Goal: Transaction & Acquisition: Purchase product/service

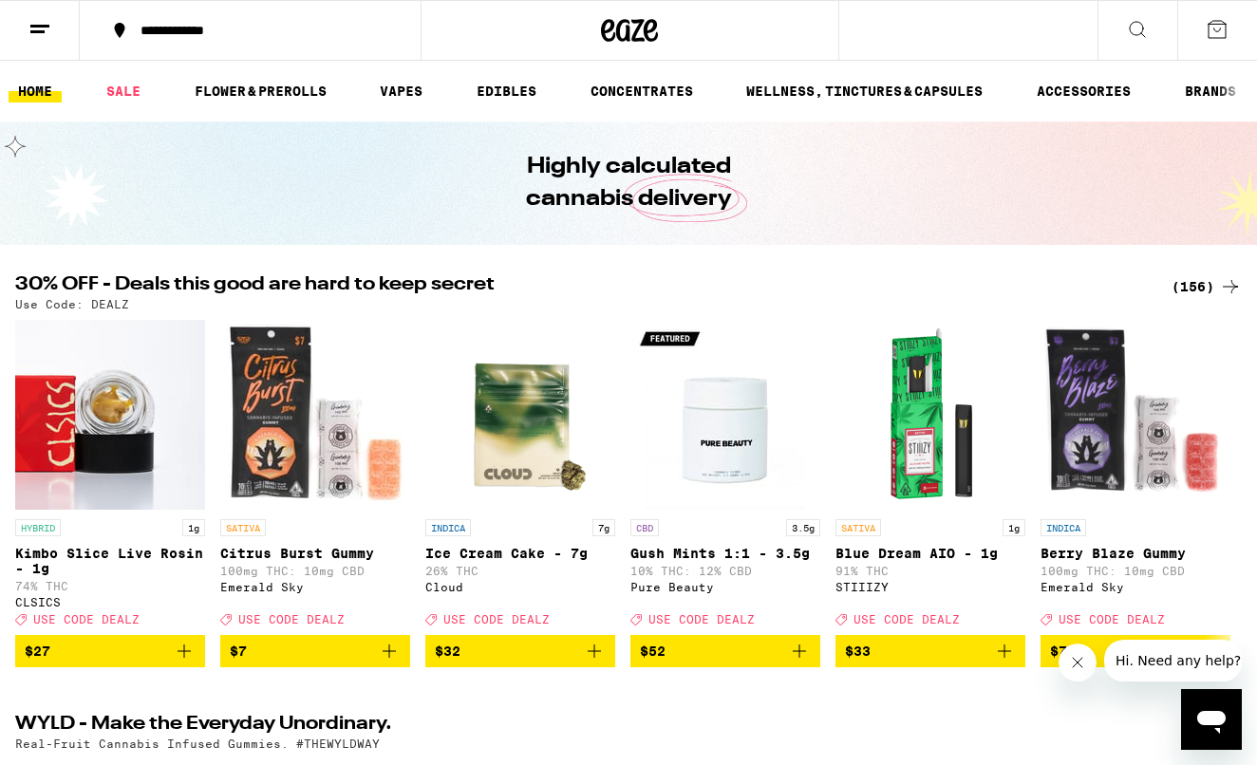
click at [1196, 287] on div "(156)" at bounding box center [1206, 286] width 70 height 23
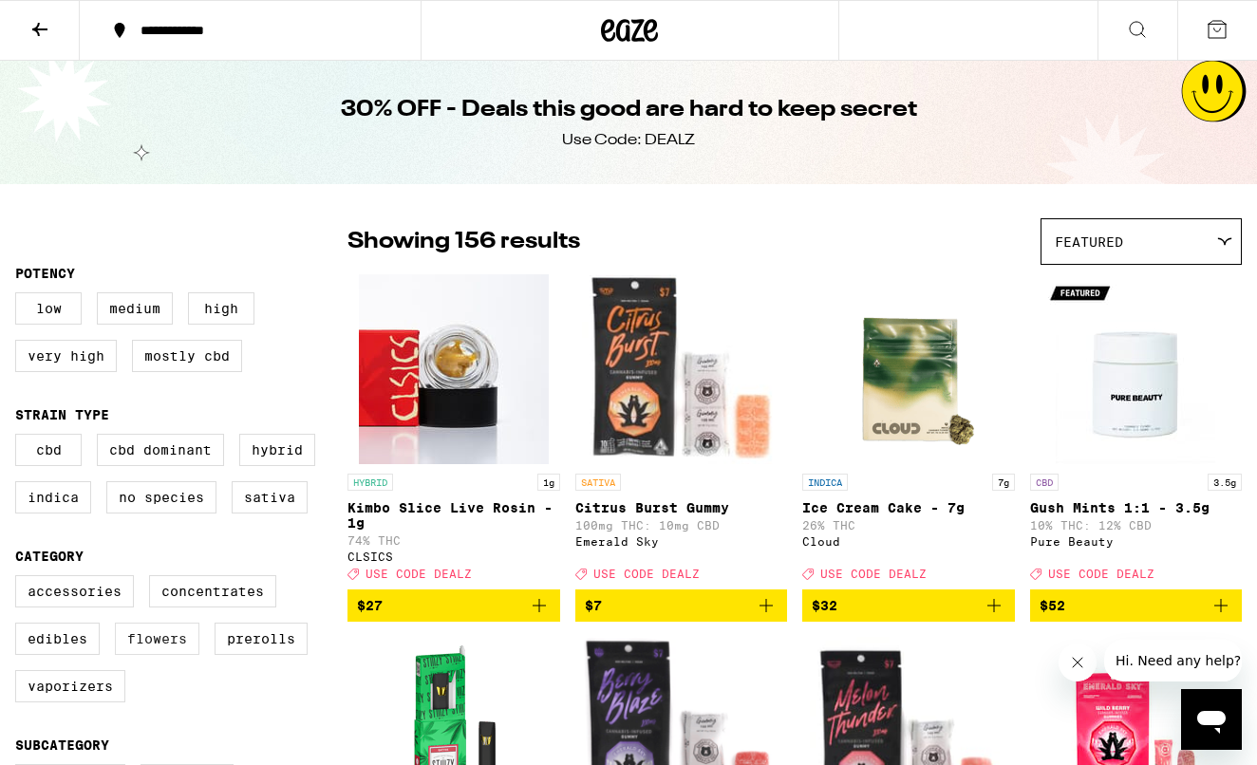
click at [145, 654] on label "Flowers" at bounding box center [157, 639] width 84 height 32
click at [20, 579] on input "Flowers" at bounding box center [19, 578] width 1 height 1
checkbox input "true"
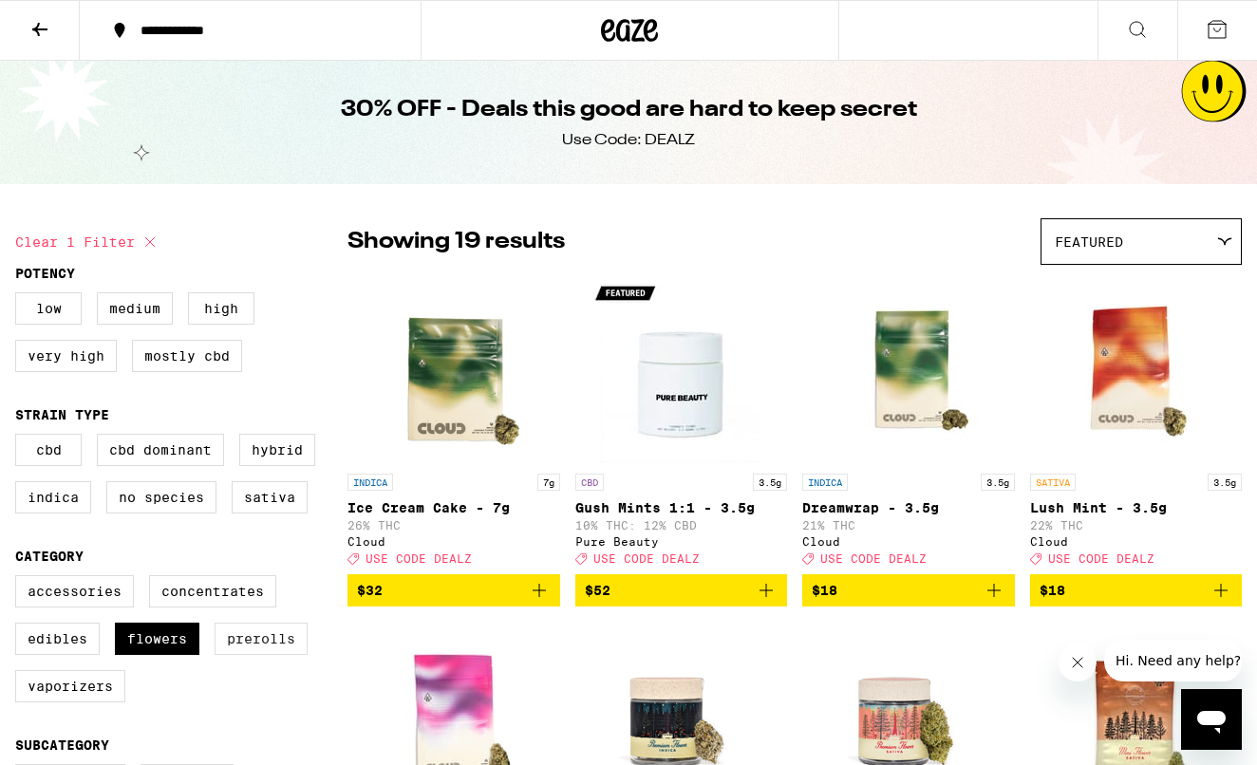
click at [246, 655] on label "Prerolls" at bounding box center [261, 639] width 93 height 32
click at [20, 579] on input "Prerolls" at bounding box center [19, 578] width 1 height 1
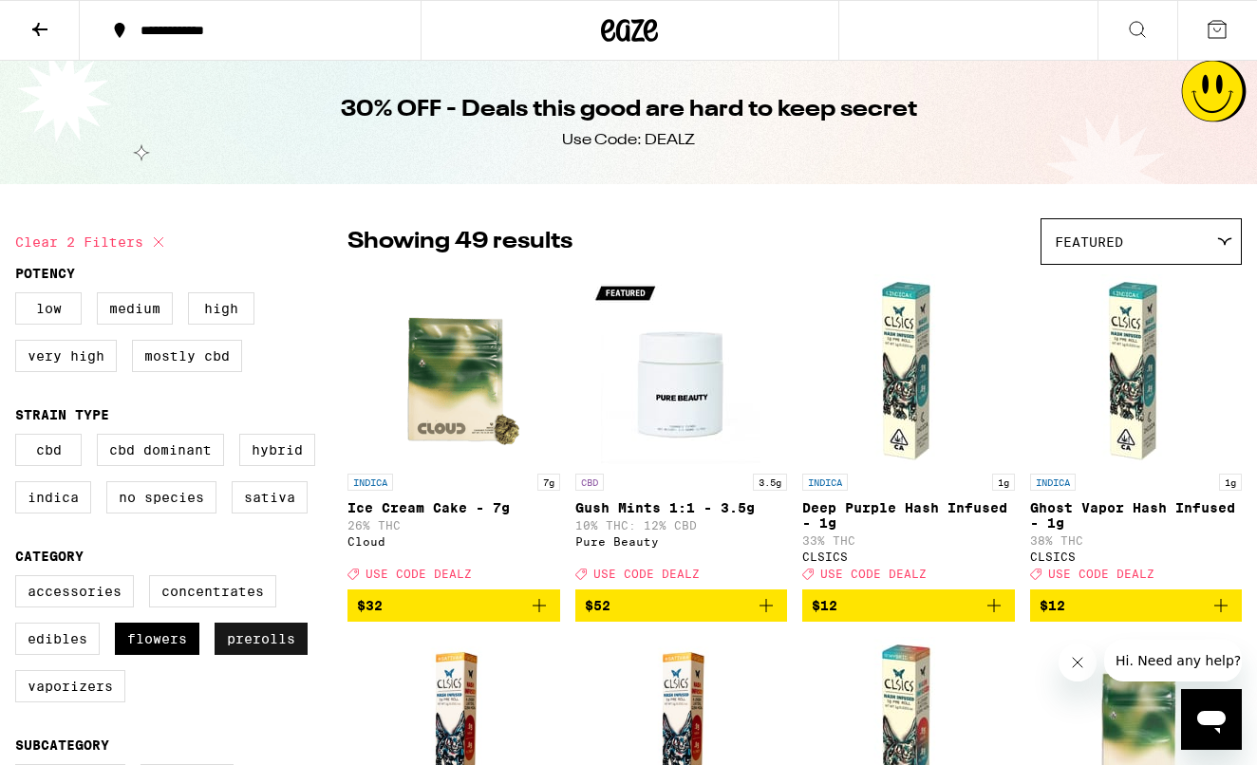
click at [246, 655] on label "Prerolls" at bounding box center [261, 639] width 93 height 32
click at [20, 579] on input "Prerolls" at bounding box center [19, 578] width 1 height 1
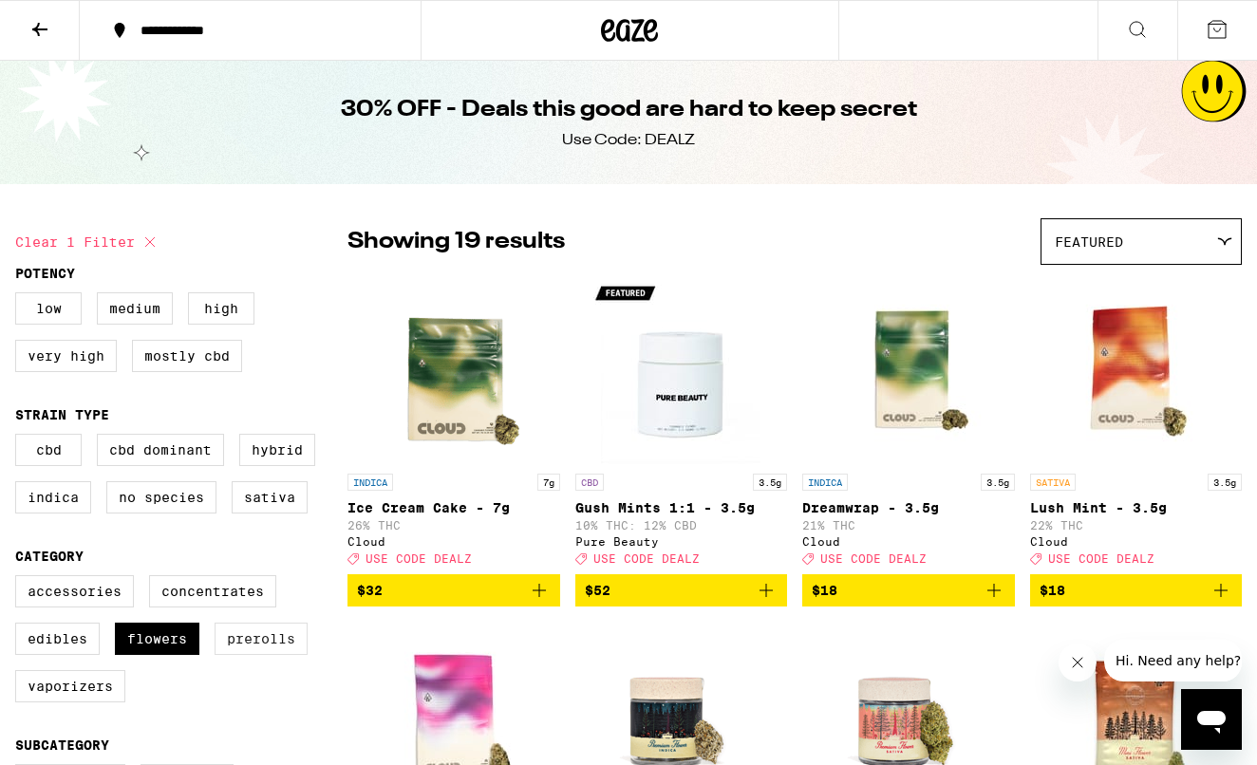
click at [244, 655] on label "Prerolls" at bounding box center [261, 639] width 93 height 32
click at [20, 579] on input "Prerolls" at bounding box center [19, 578] width 1 height 1
checkbox input "true"
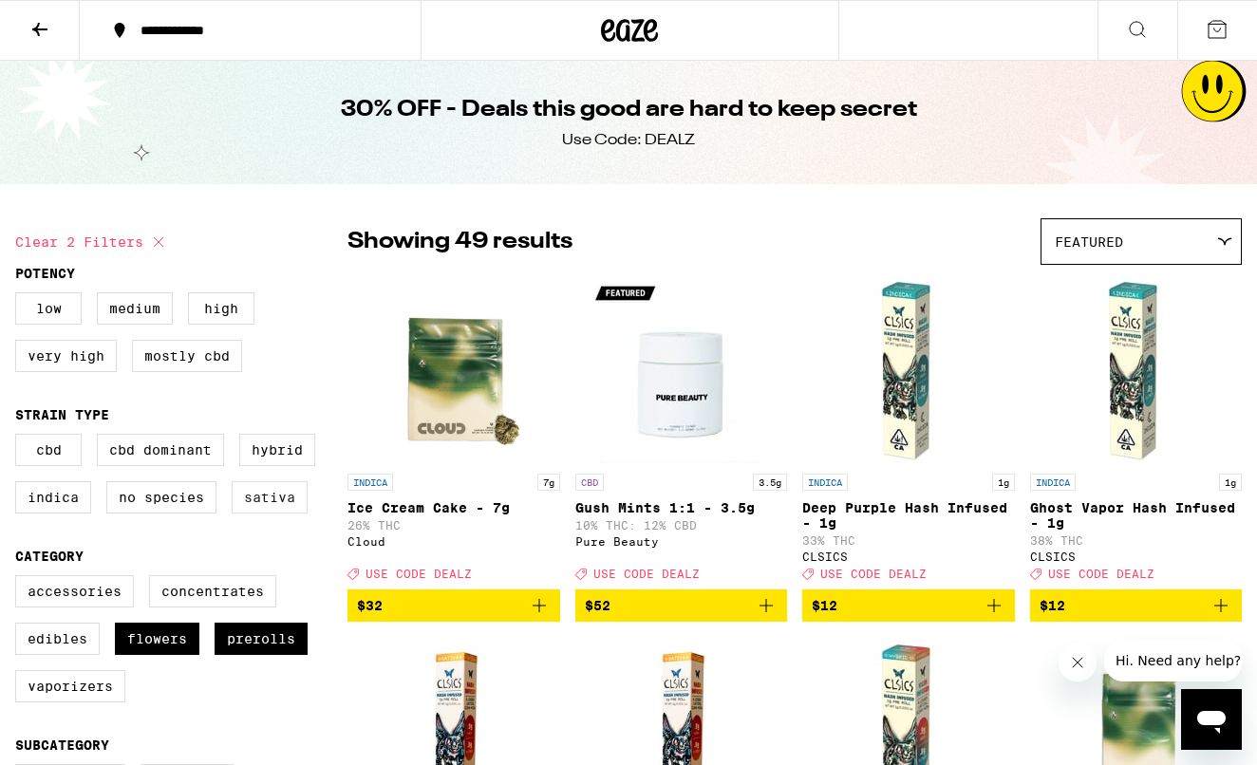
click at [268, 512] on label "Sativa" at bounding box center [270, 497] width 76 height 32
click at [20, 438] on input "Sativa" at bounding box center [19, 437] width 1 height 1
checkbox input "true"
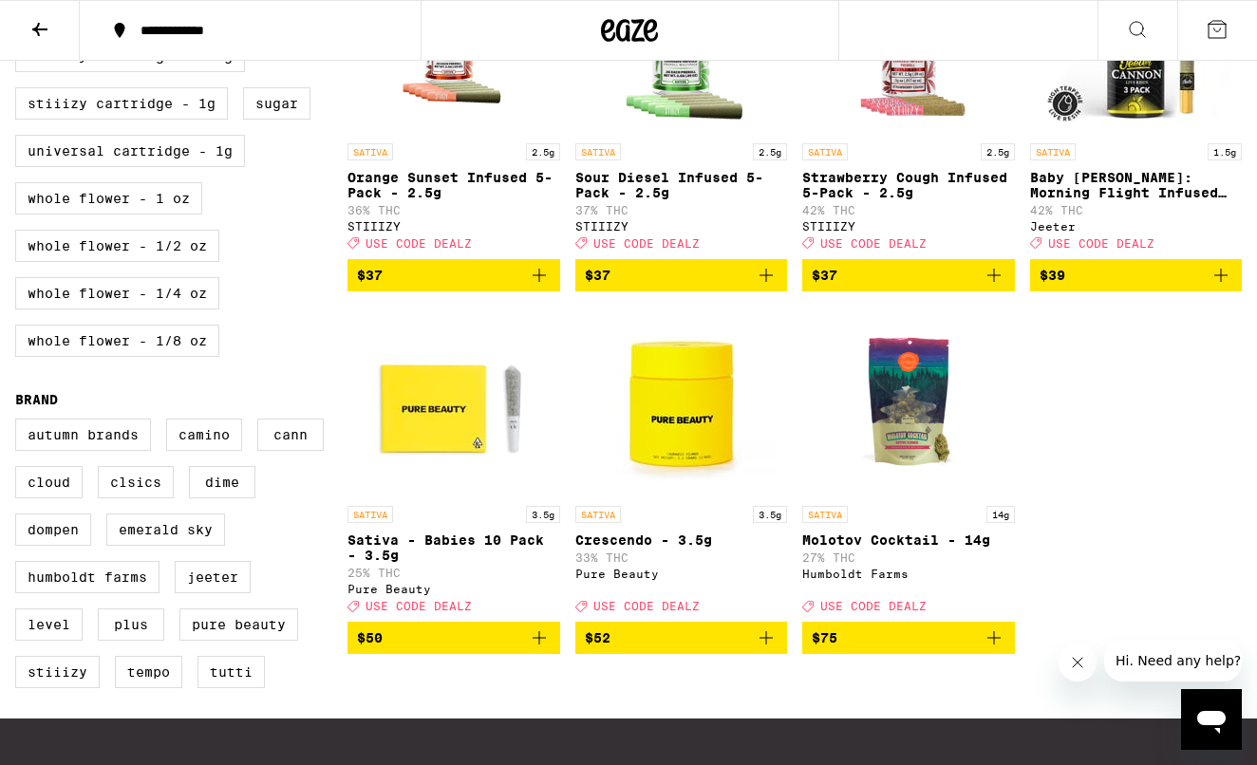
scroll to position [1060, 0]
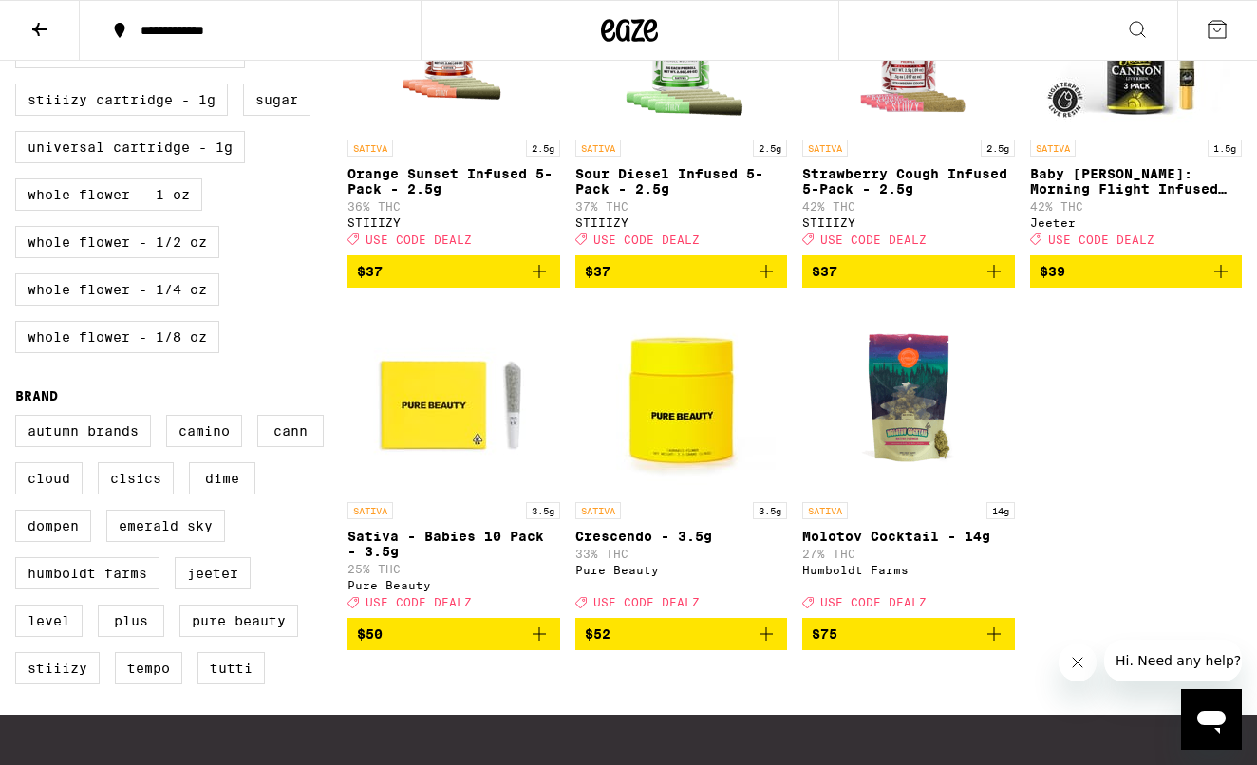
click at [908, 436] on img "Open page for Molotov Cocktail - 14g from Humboldt Farms" at bounding box center [908, 398] width 190 height 190
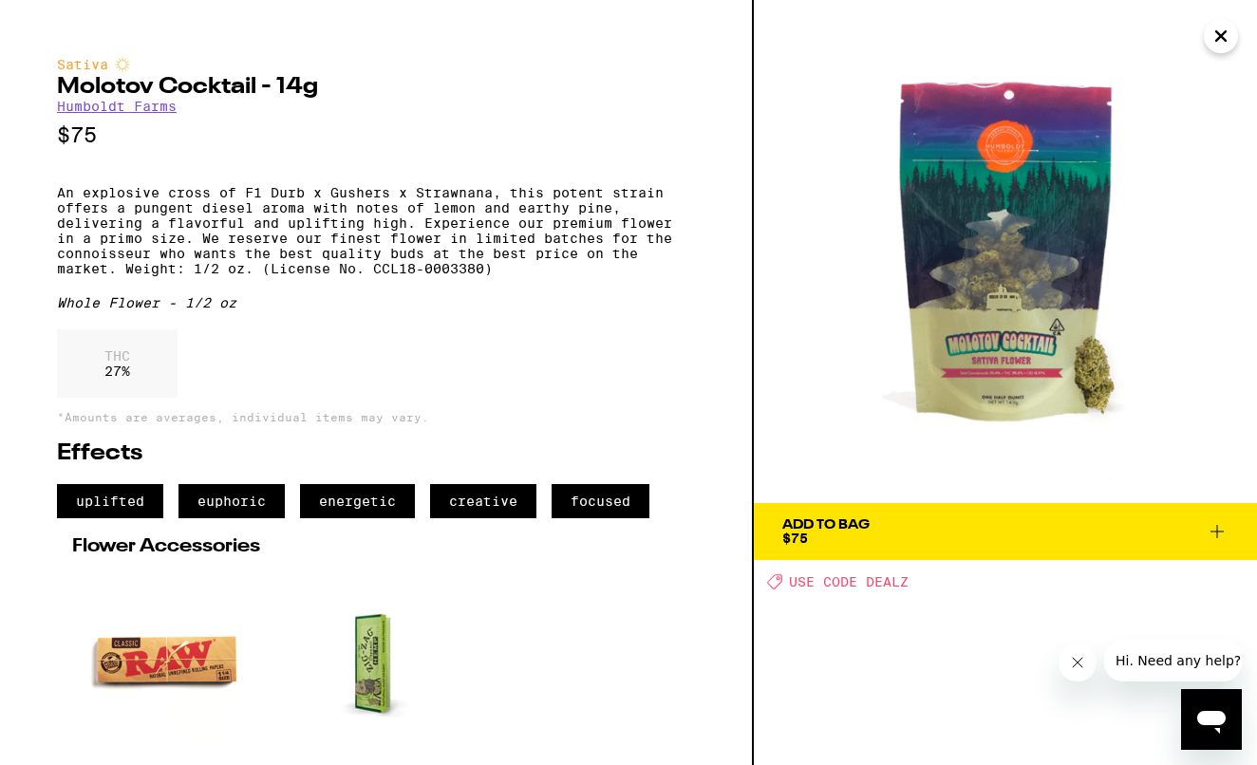
click at [1214, 45] on icon "Close" at bounding box center [1220, 36] width 23 height 28
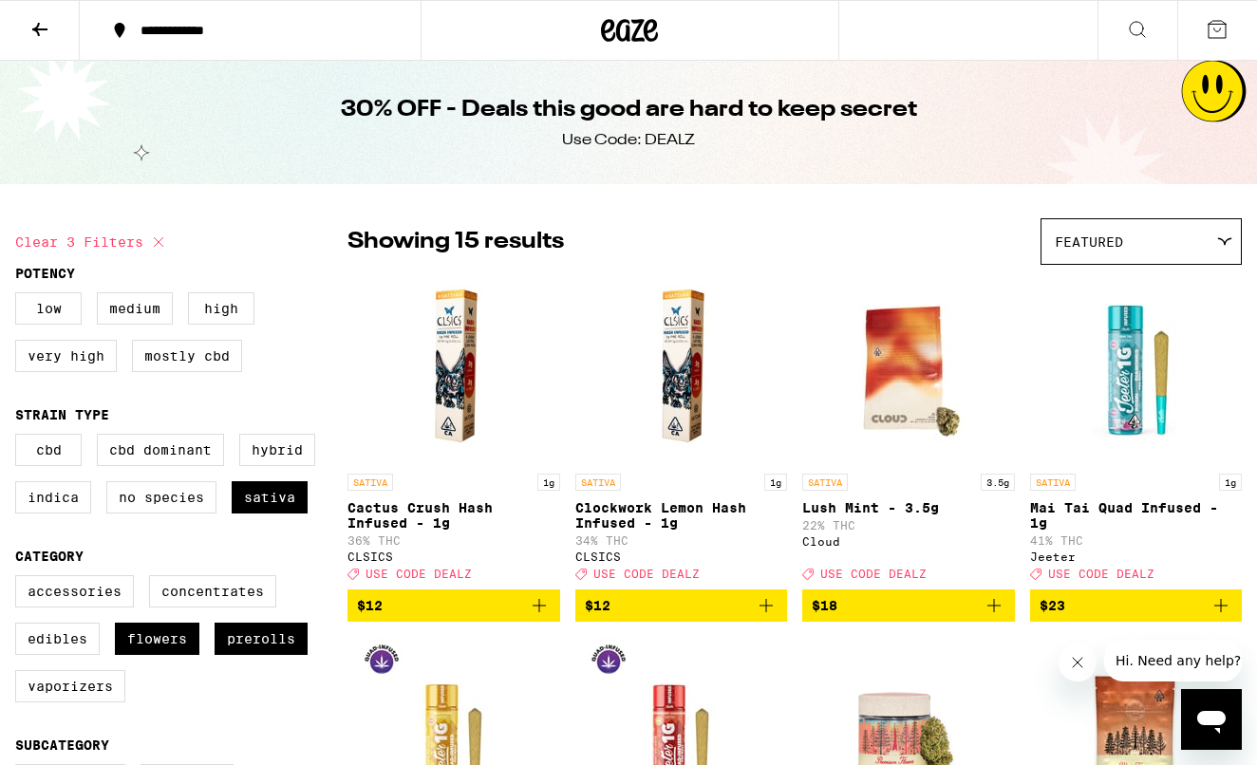
click at [44, 35] on icon at bounding box center [39, 29] width 23 height 23
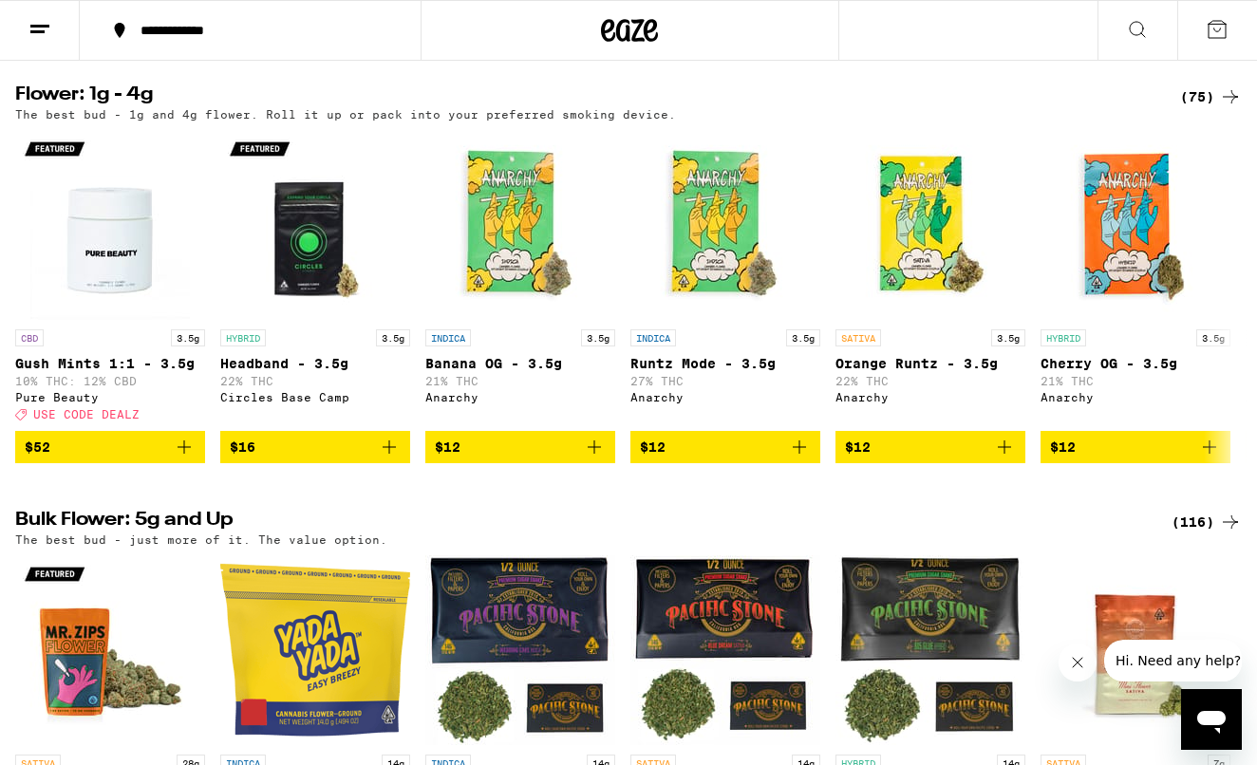
scroll to position [1885, 0]
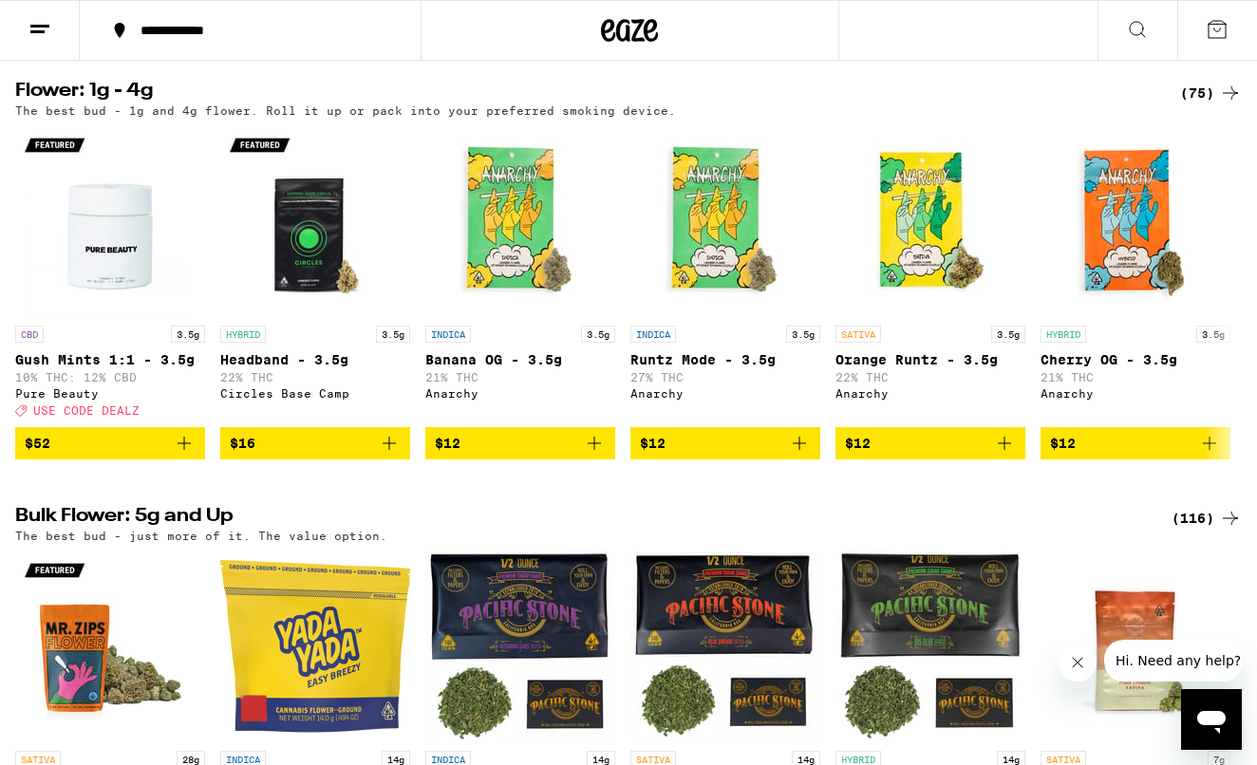
click at [1196, 530] on div "(116)" at bounding box center [1206, 518] width 70 height 23
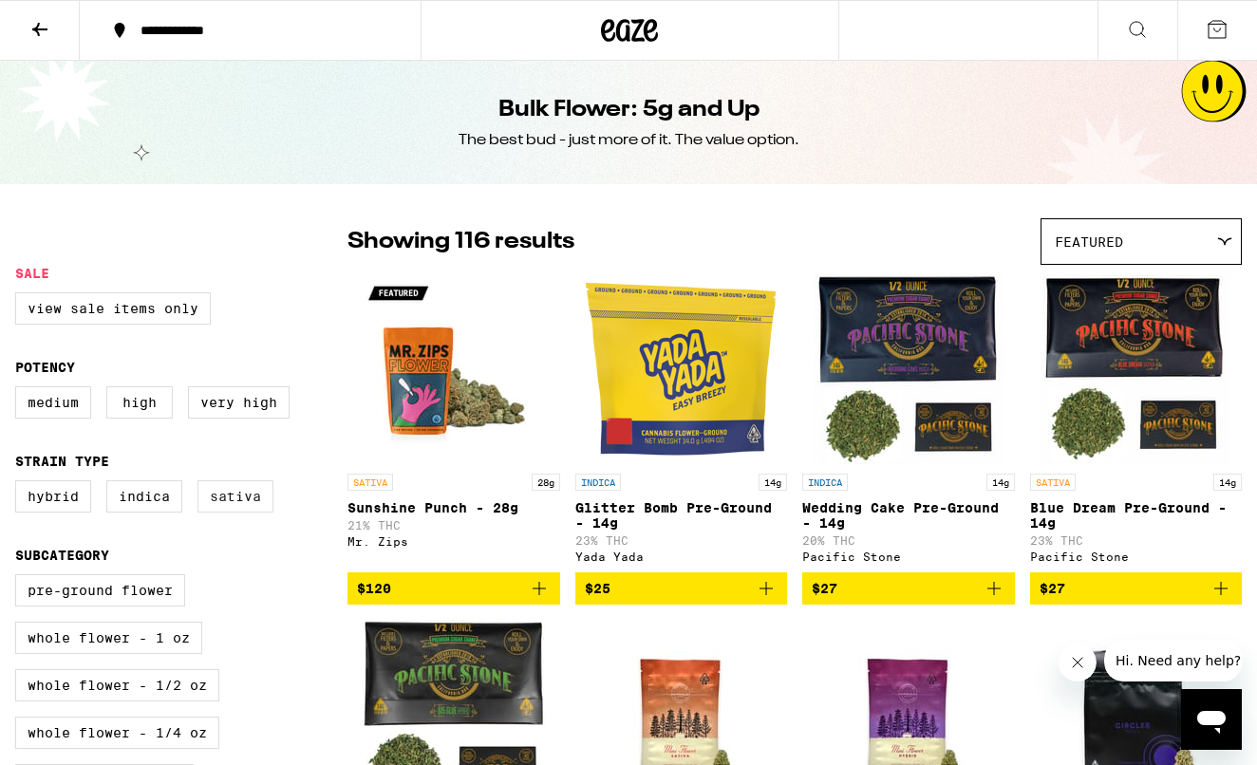
click at [225, 505] on label "Sativa" at bounding box center [235, 496] width 76 height 32
click at [20, 484] on input "Sativa" at bounding box center [19, 483] width 1 height 1
checkbox input "true"
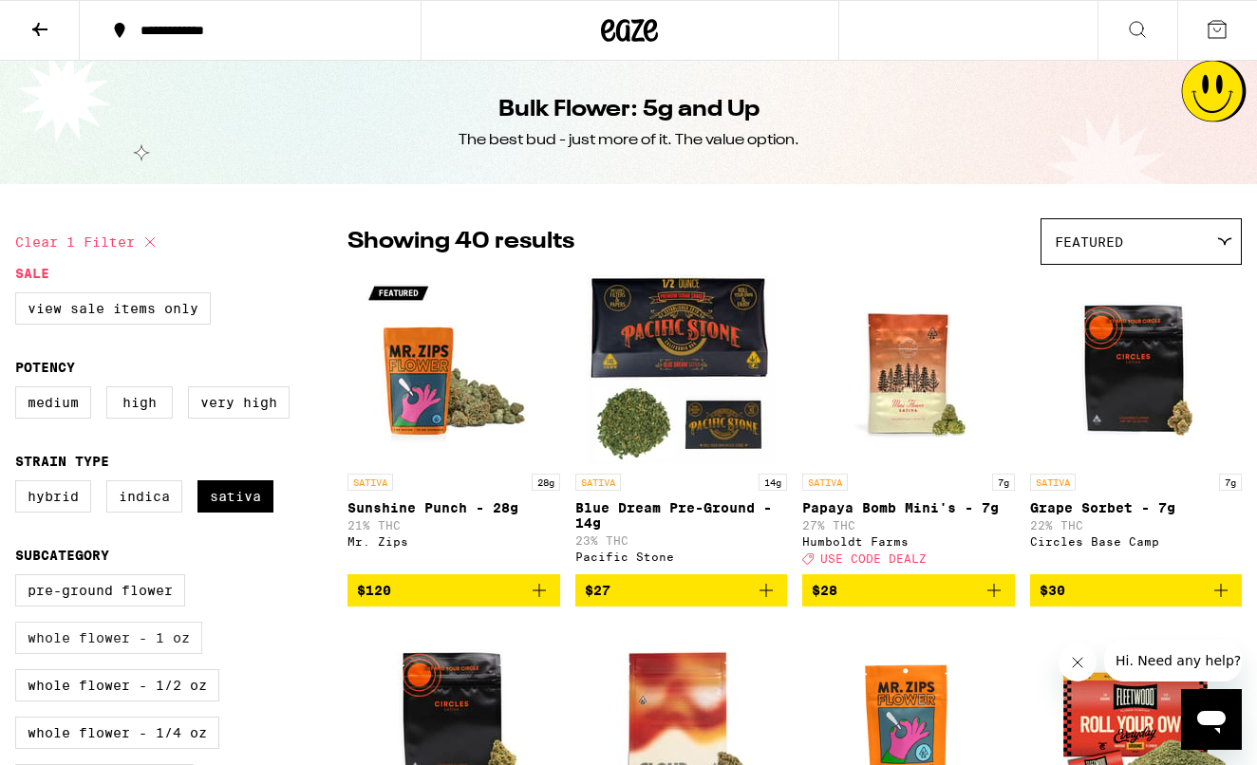
click at [147, 651] on label "Whole Flower - 1 oz" at bounding box center [108, 638] width 187 height 32
click at [20, 578] on input "Whole Flower - 1 oz" at bounding box center [19, 577] width 1 height 1
checkbox input "true"
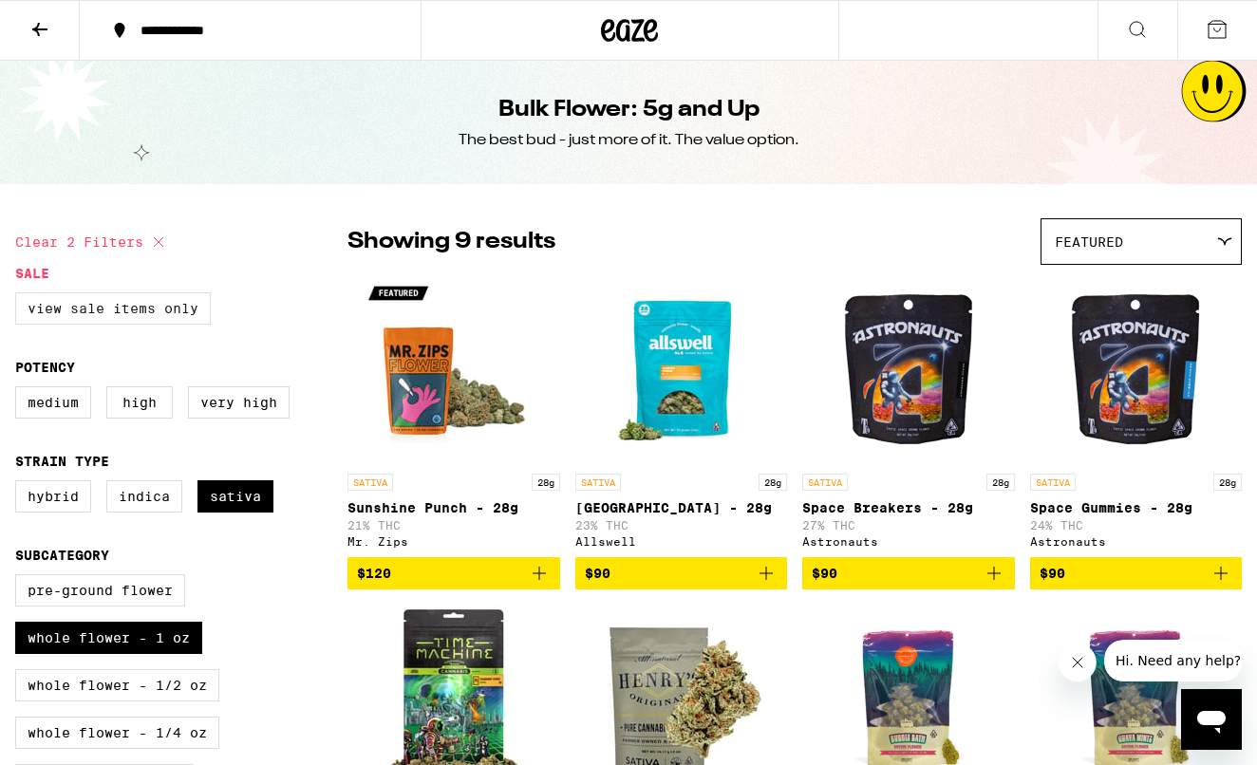
click at [58, 303] on label "View Sale Items Only" at bounding box center [113, 308] width 196 height 32
click at [20, 296] on input "View Sale Items Only" at bounding box center [19, 295] width 1 height 1
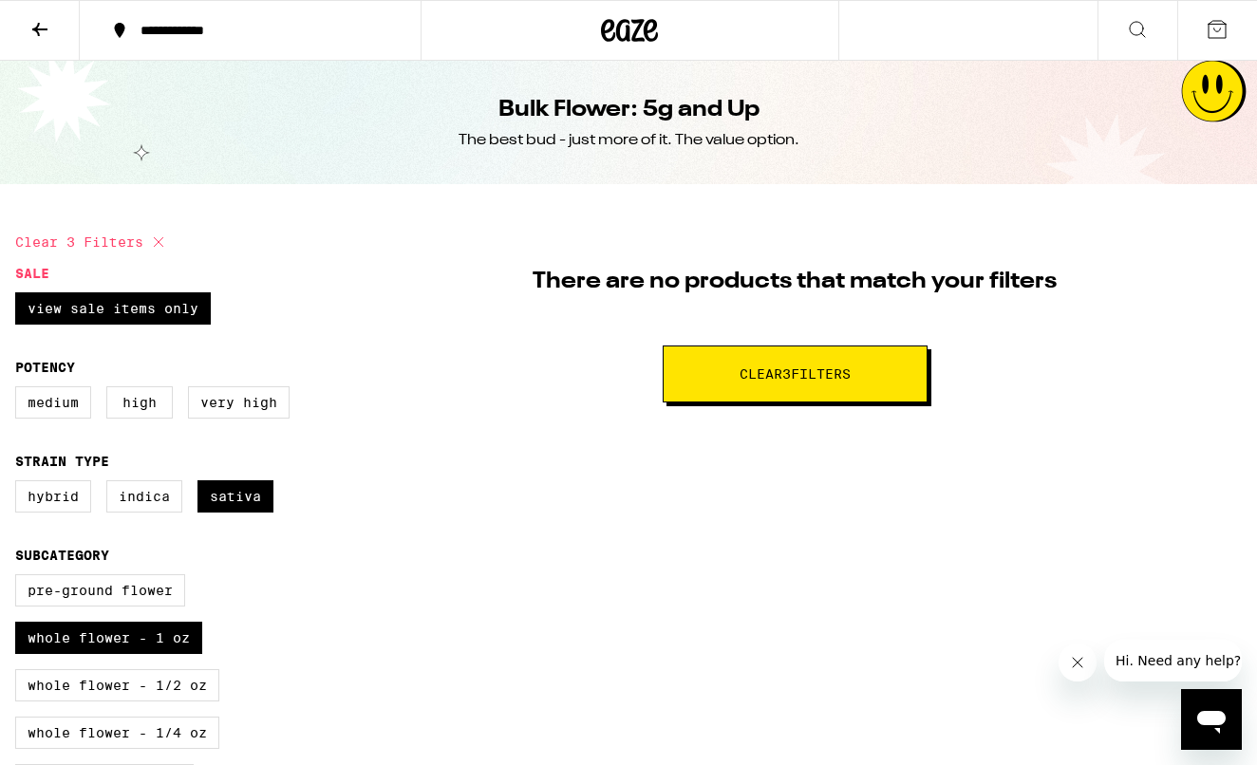
checkbox input "false"
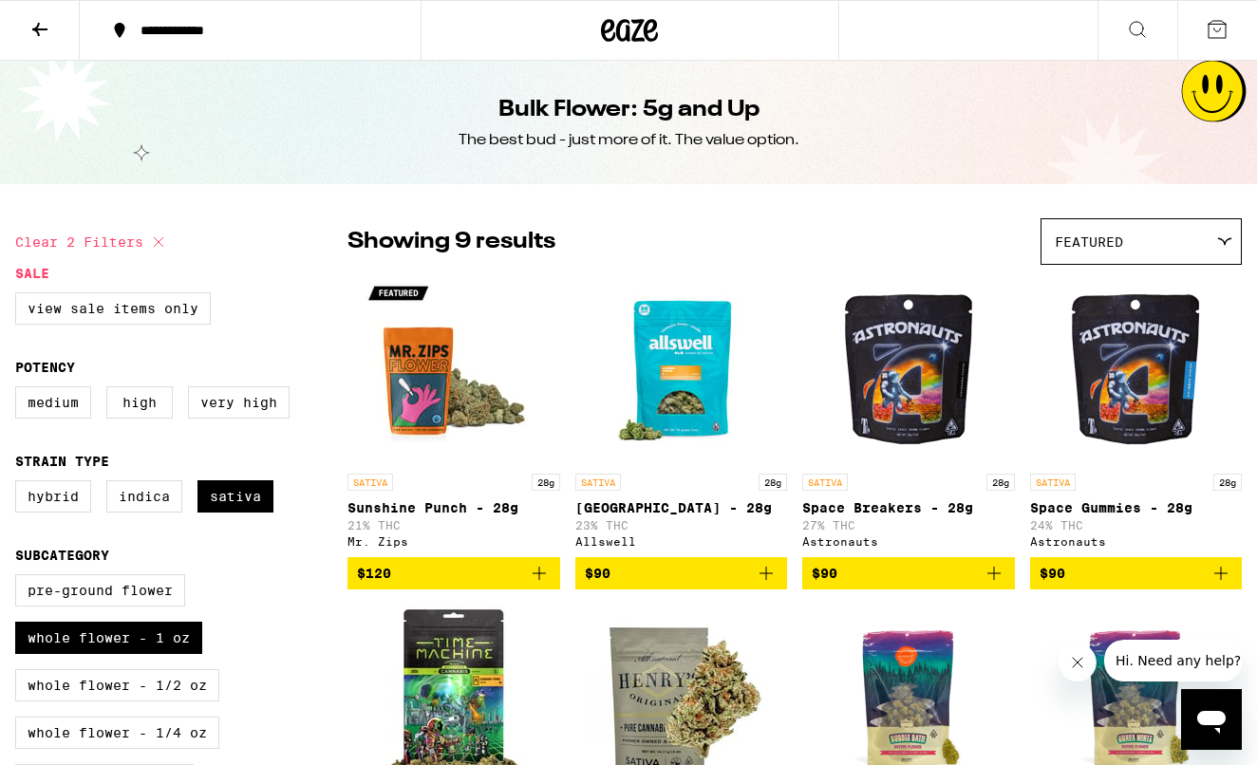
checkbox input "false"
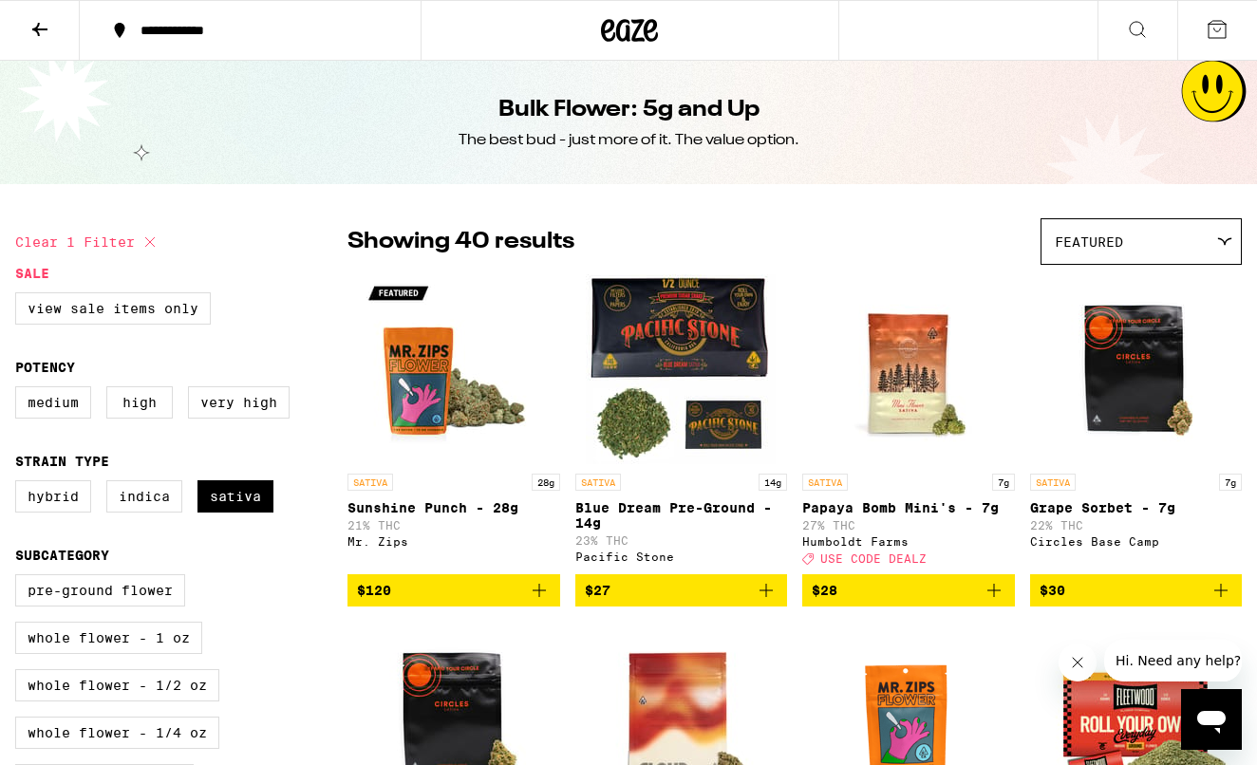
checkbox input "false"
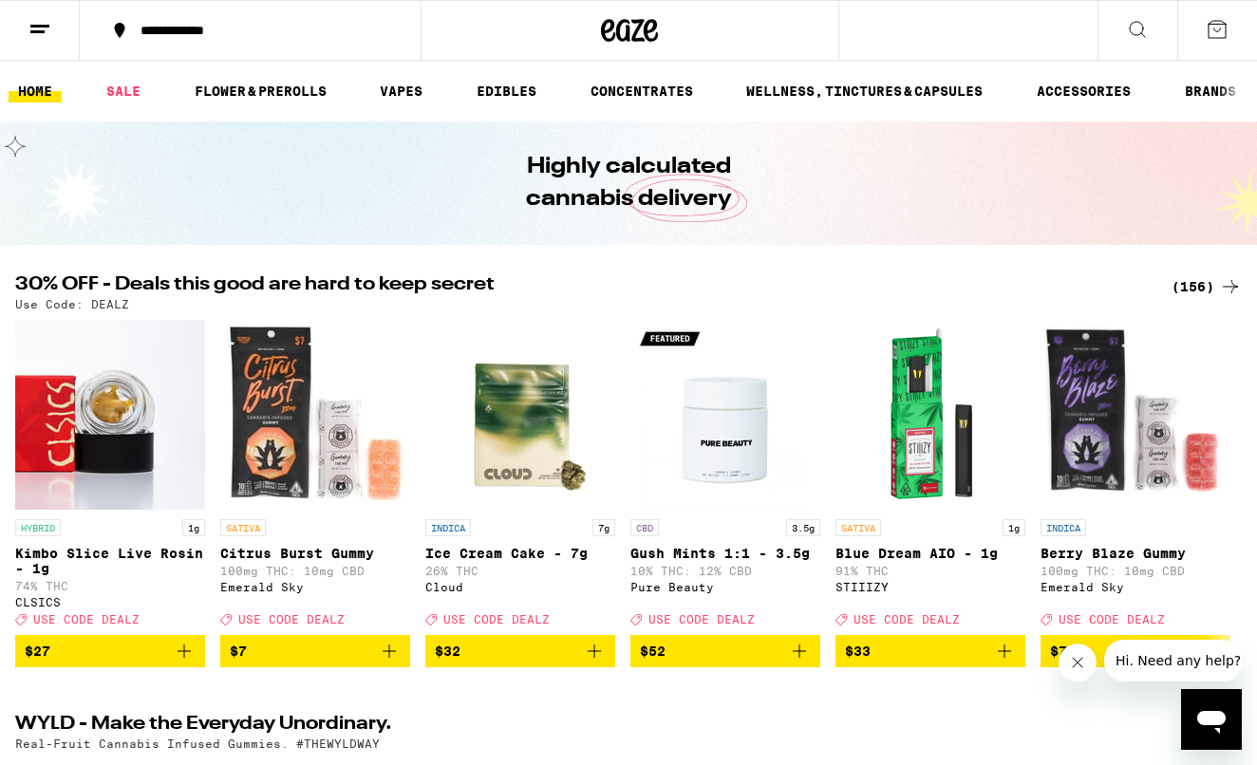
click at [1188, 283] on div "(156)" at bounding box center [1206, 286] width 70 height 23
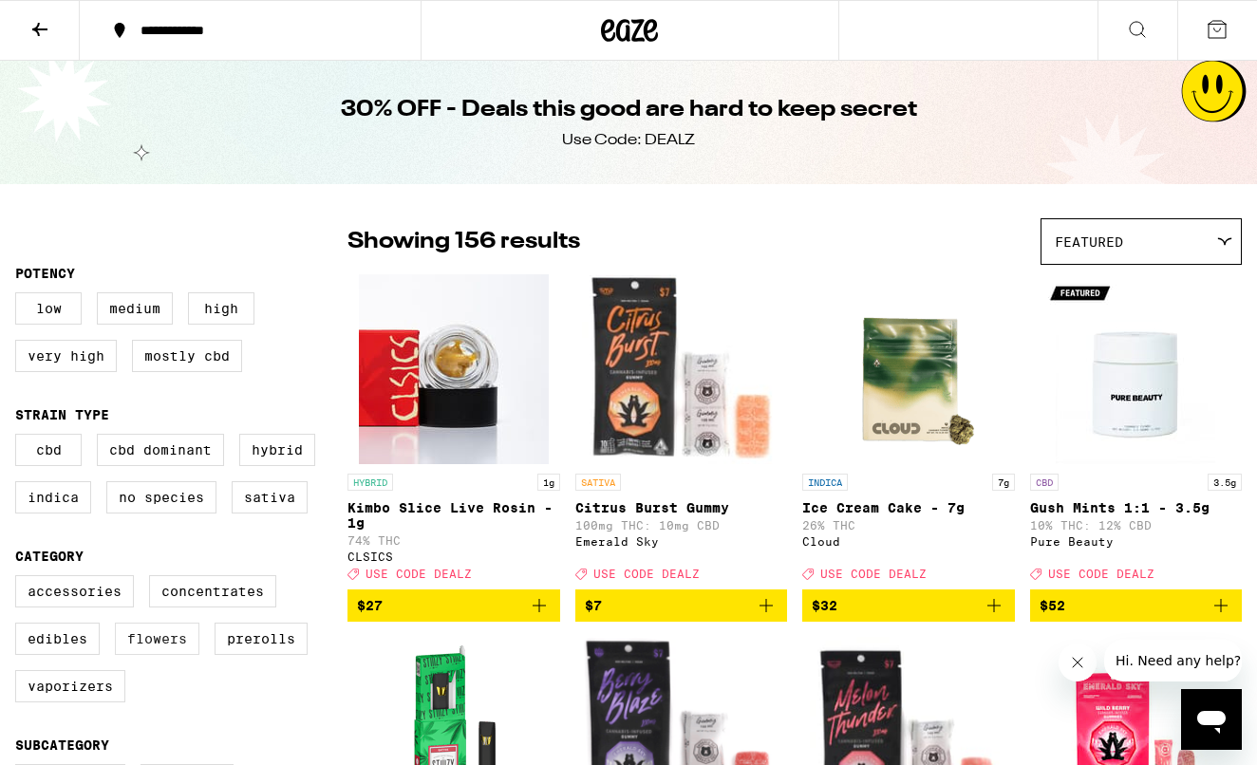
click at [133, 650] on label "Flowers" at bounding box center [157, 639] width 84 height 32
click at [20, 579] on input "Flowers" at bounding box center [19, 578] width 1 height 1
checkbox input "true"
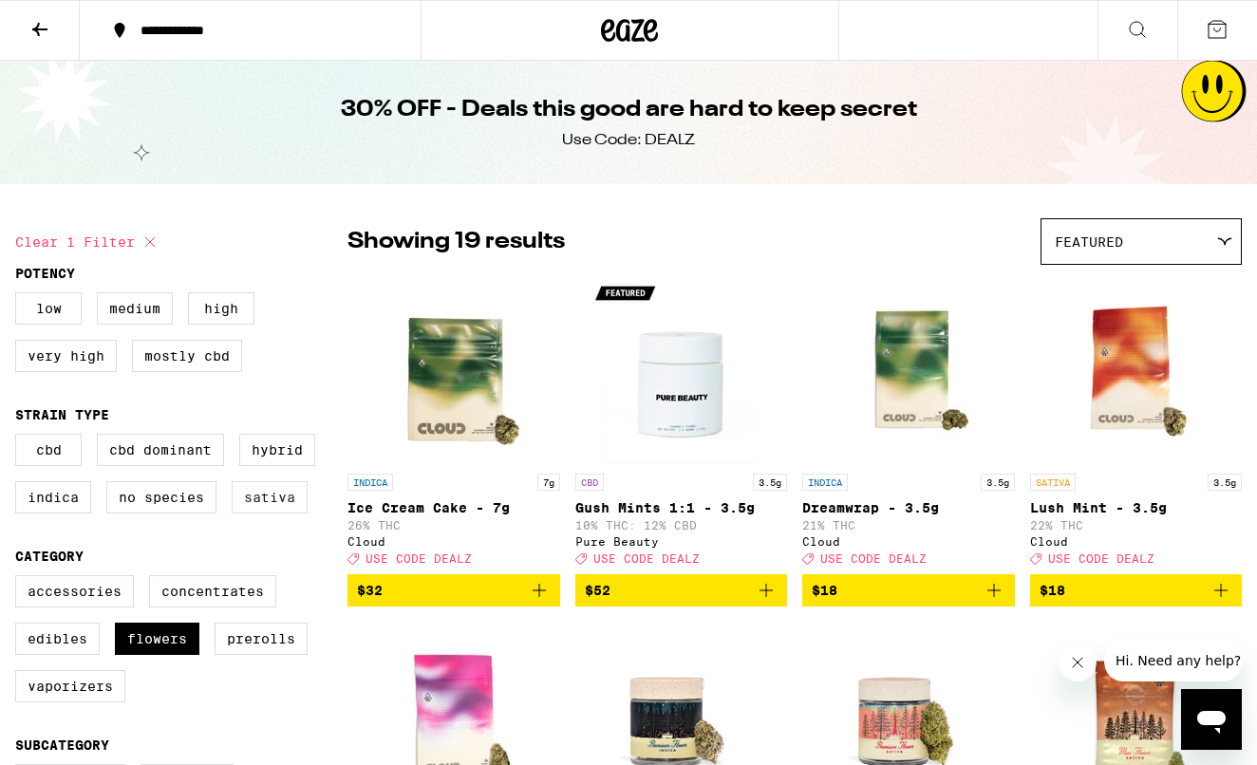
click at [264, 502] on label "Sativa" at bounding box center [270, 497] width 76 height 32
click at [20, 438] on input "Sativa" at bounding box center [19, 437] width 1 height 1
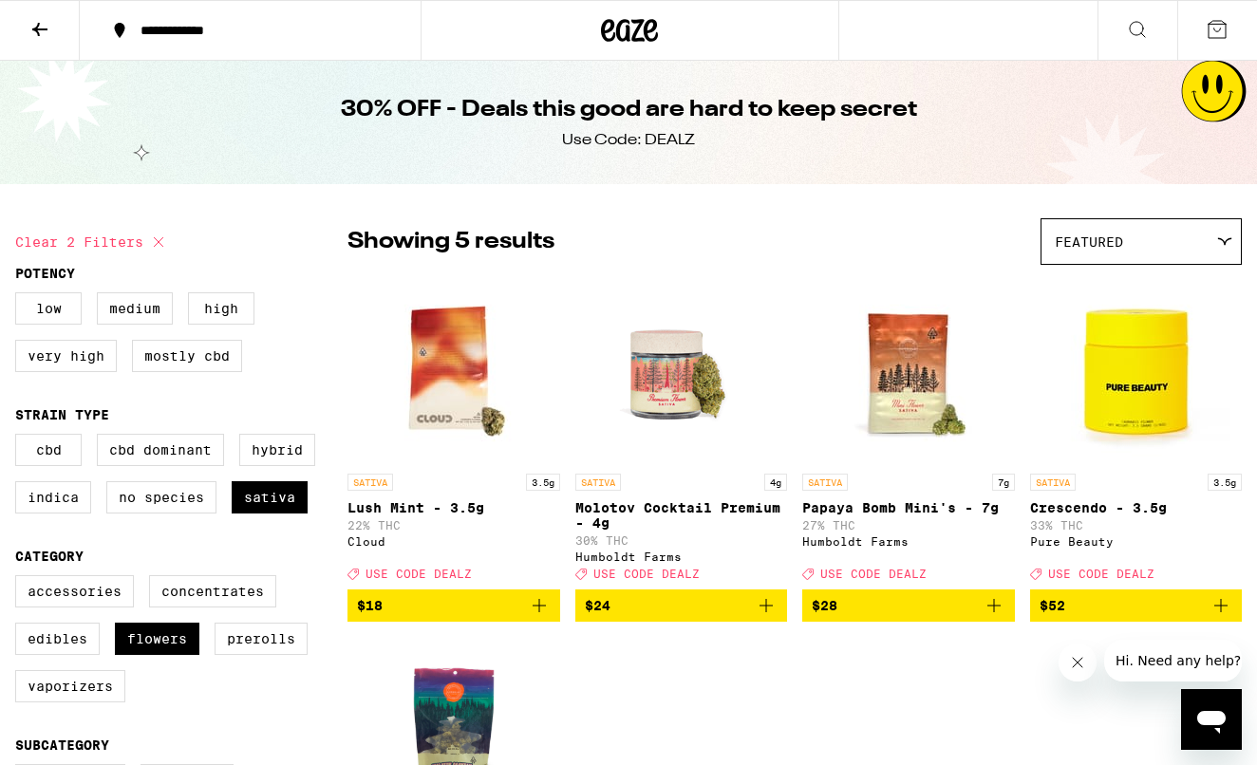
checkbox input "false"
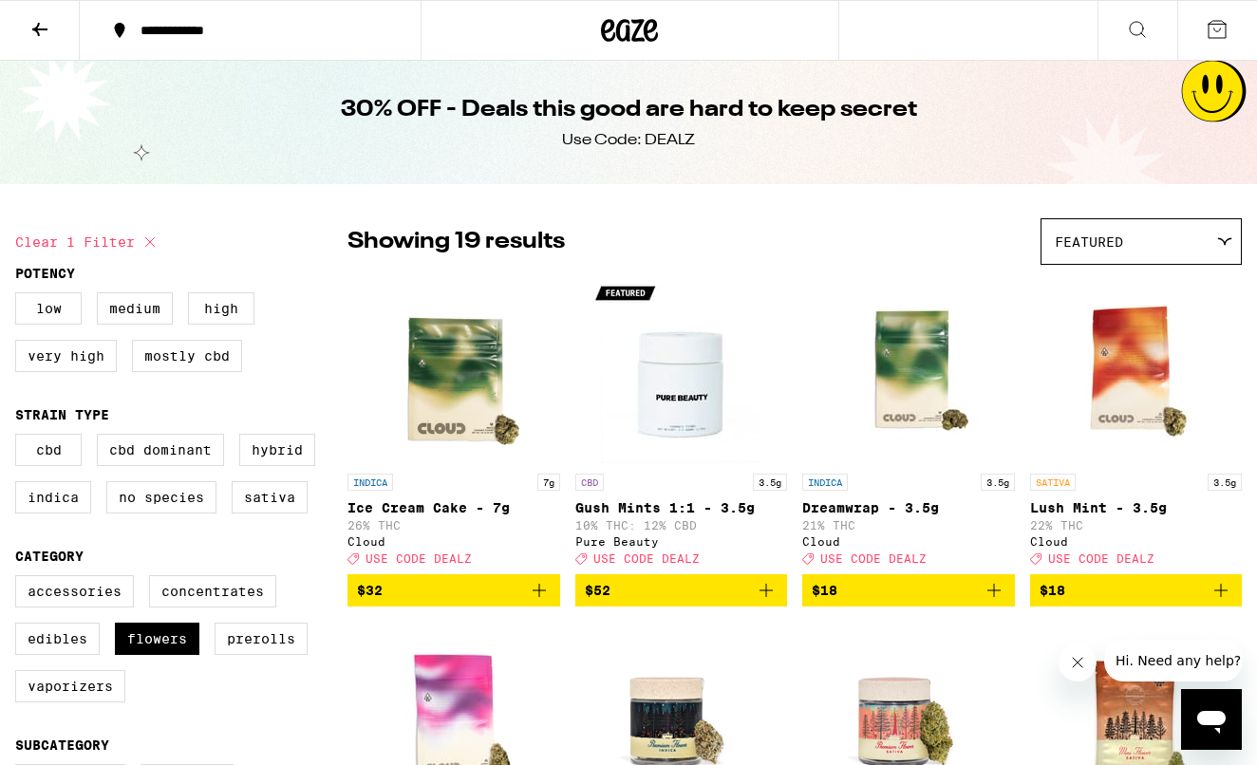
checkbox input "false"
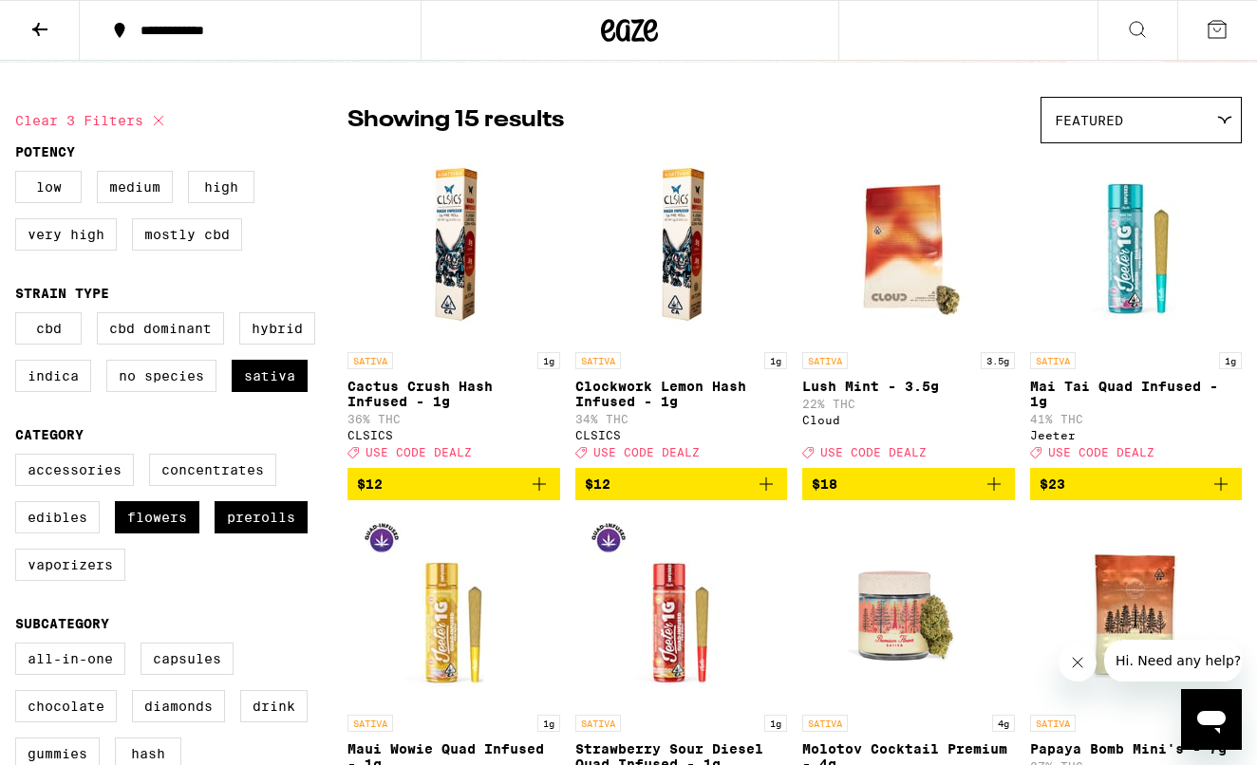
scroll to position [200, 0]
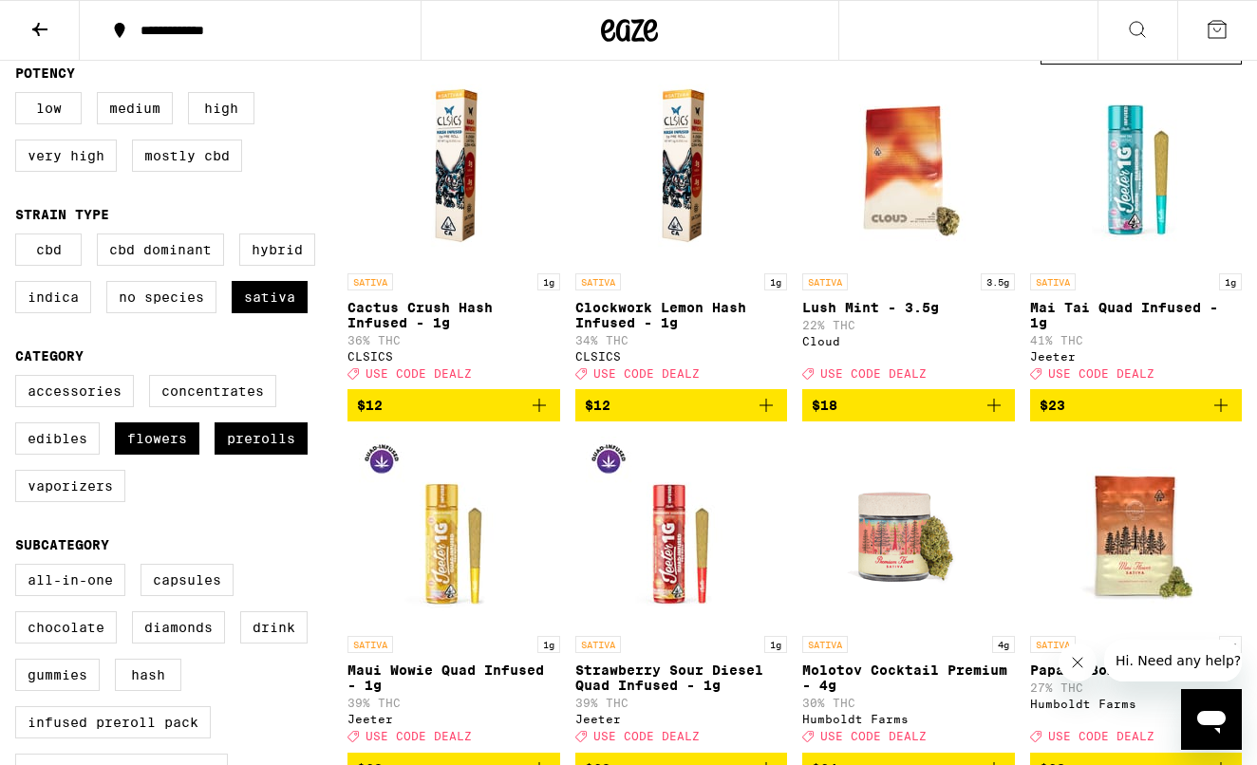
scroll to position [1060, 0]
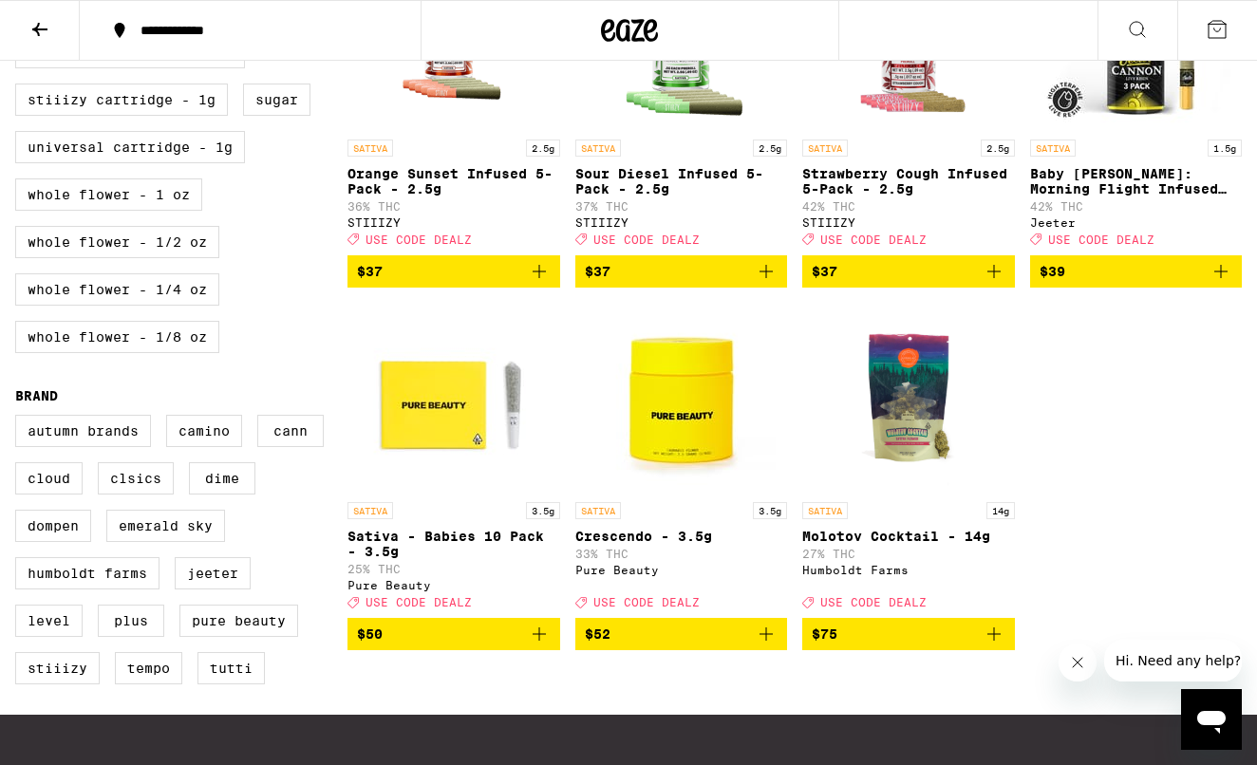
checkbox input "false"
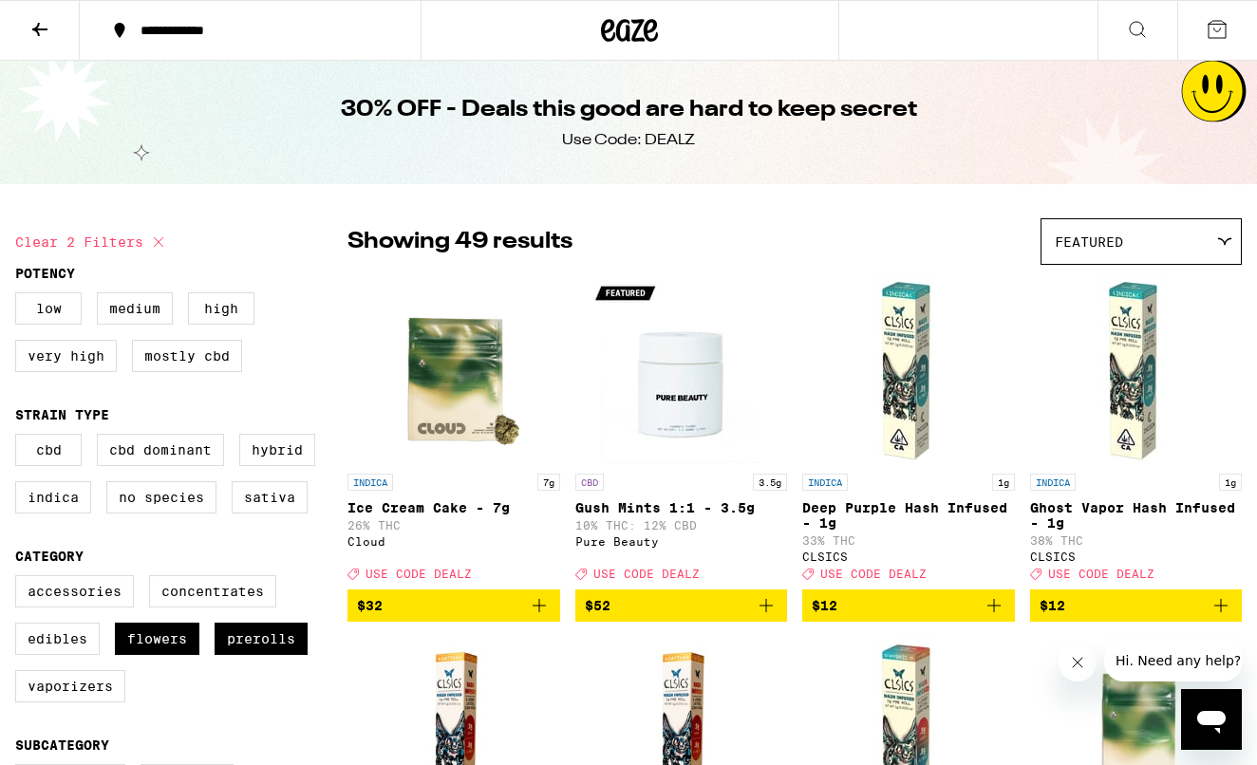
checkbox input "false"
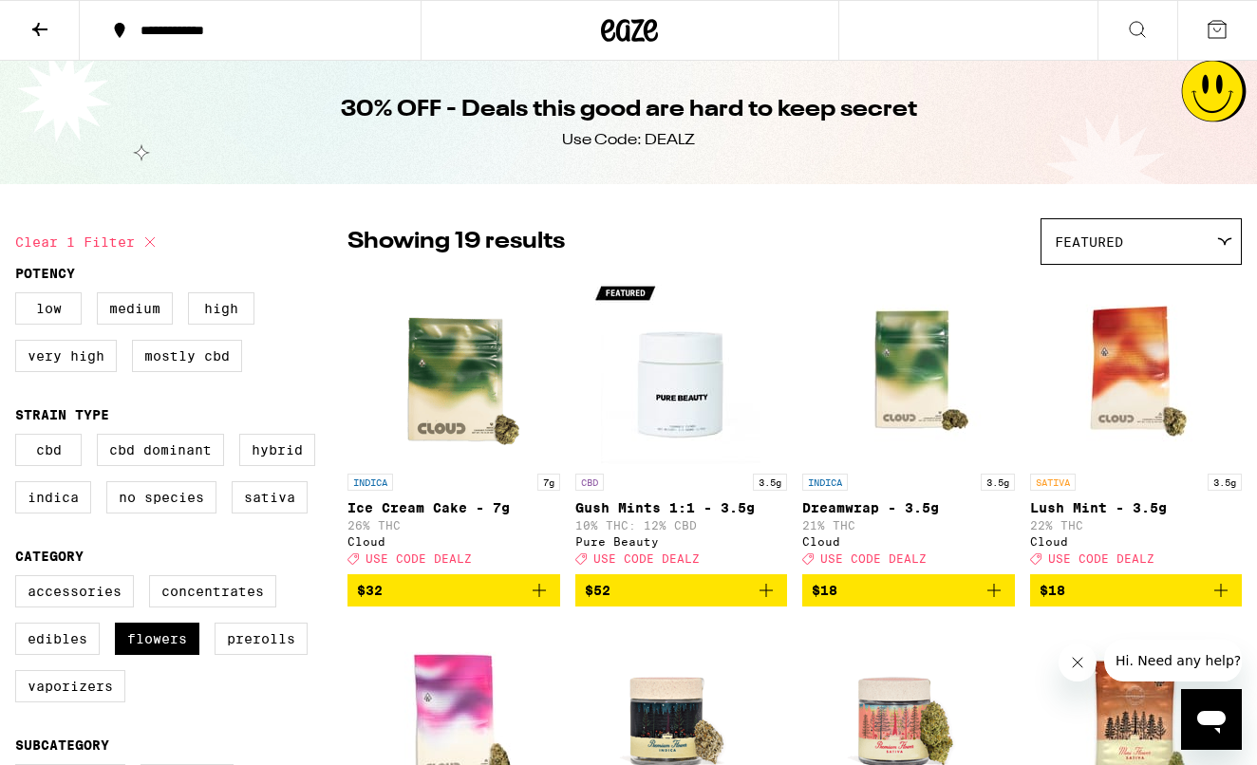
checkbox input "false"
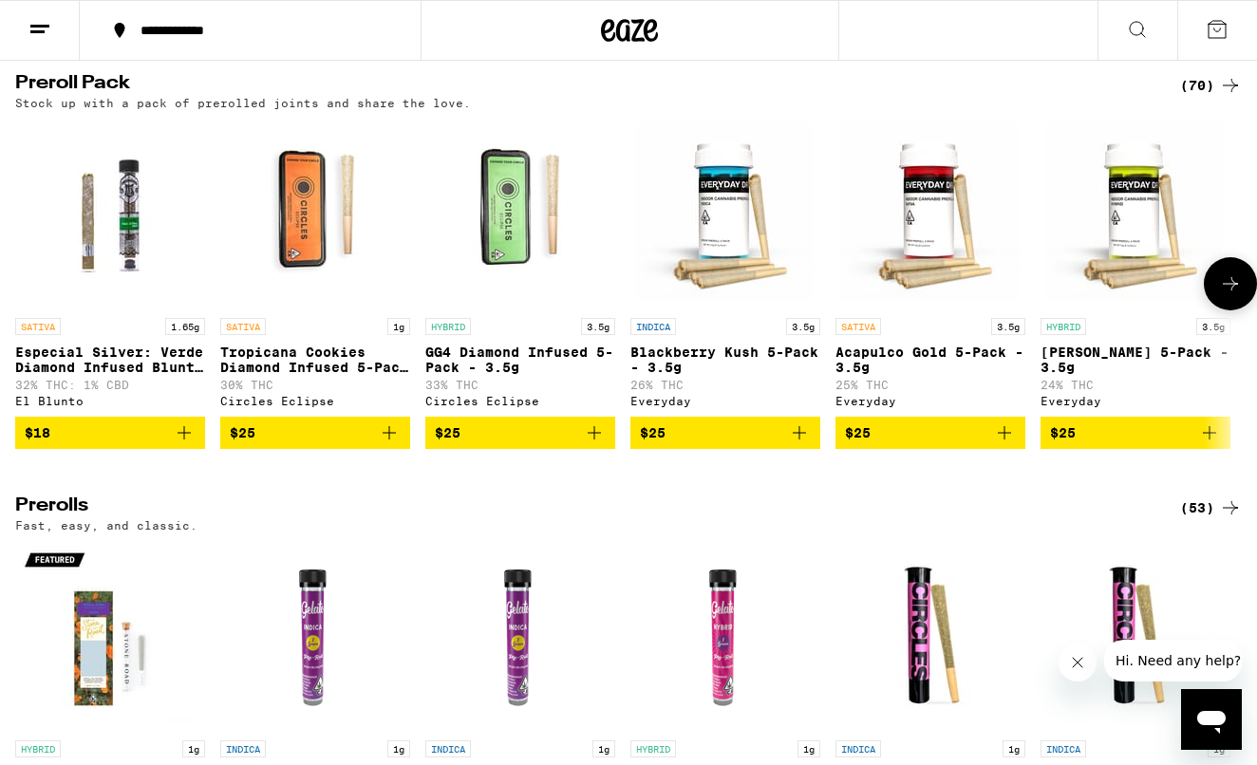
scroll to position [4930, 0]
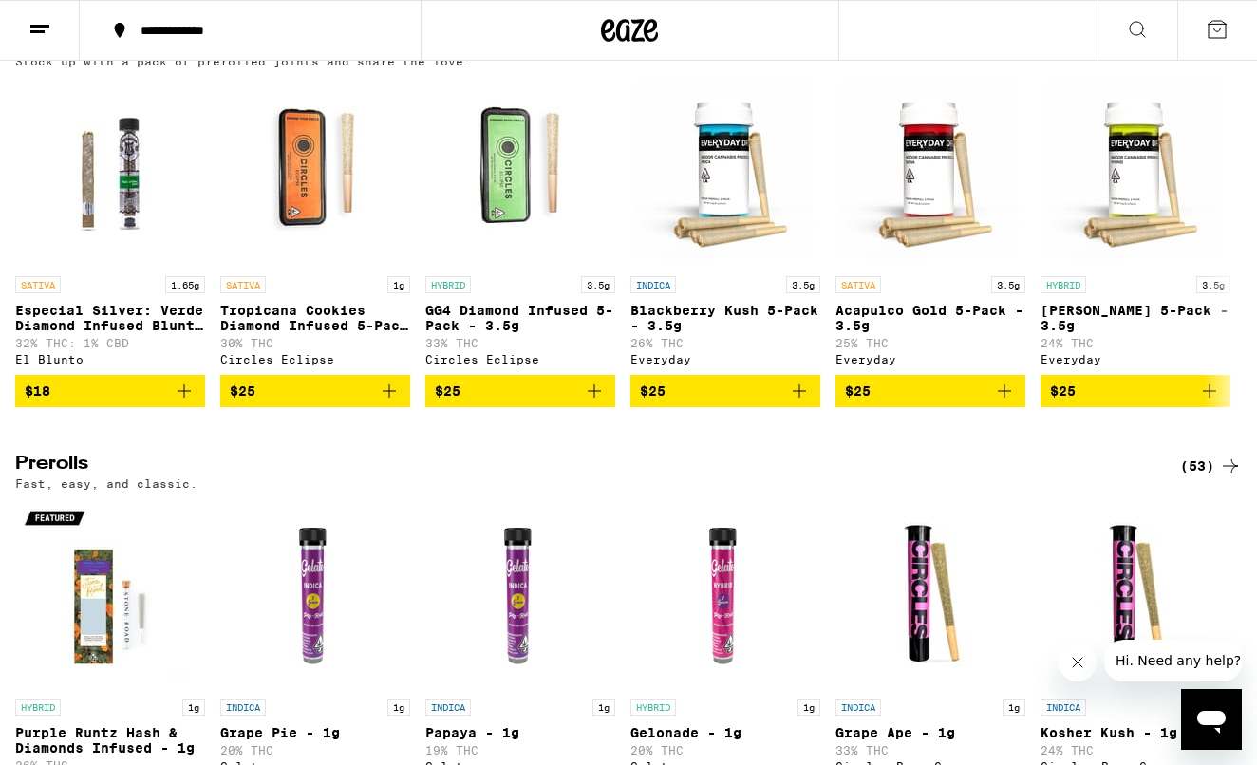
click at [1202, 55] on div "(70)" at bounding box center [1211, 43] width 62 height 23
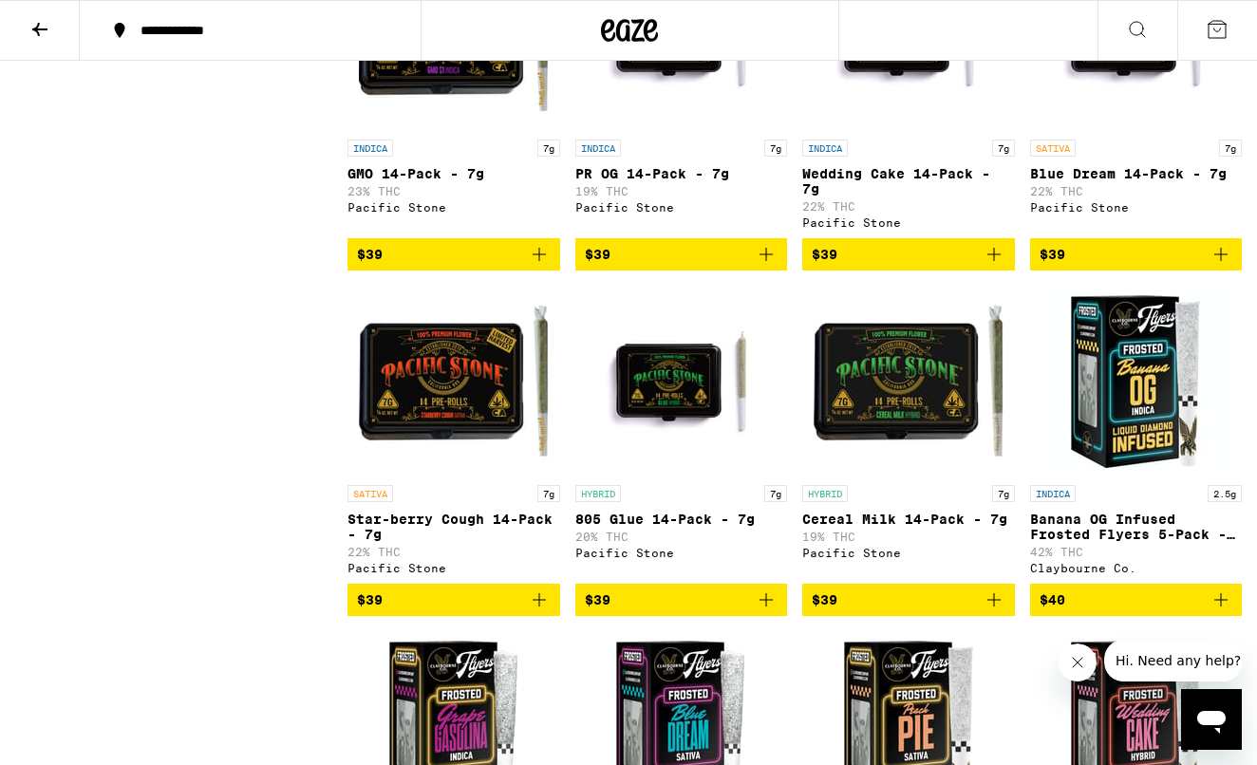
scroll to position [3154, 0]
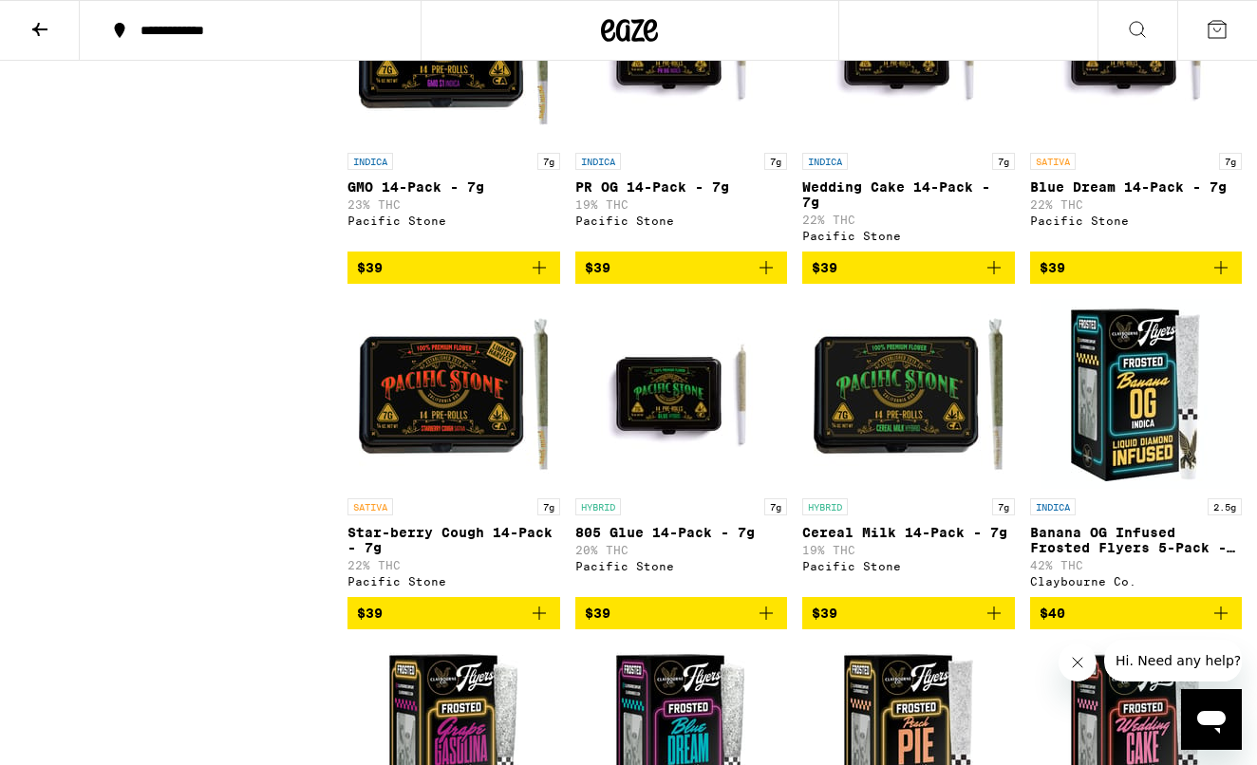
click at [454, 625] on span "$39" at bounding box center [454, 613] width 194 height 23
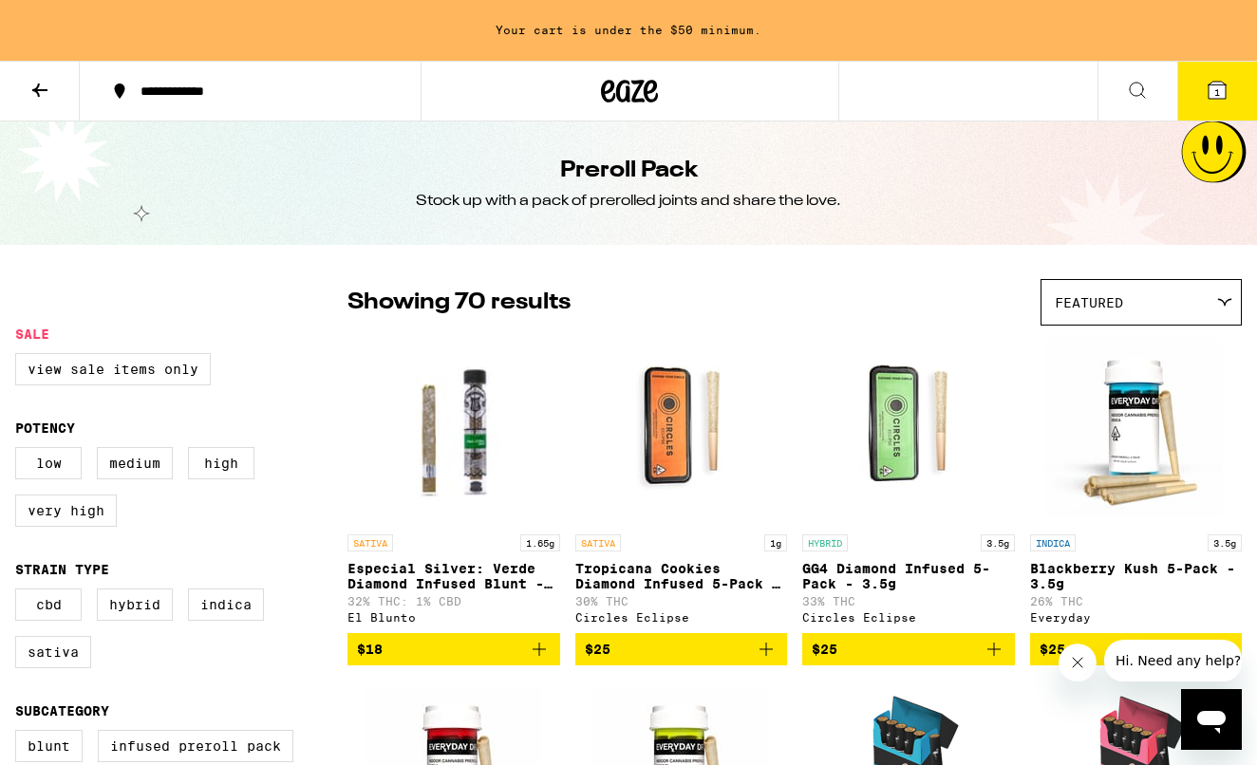
scroll to position [0, 0]
click at [44, 96] on icon at bounding box center [39, 90] width 23 height 23
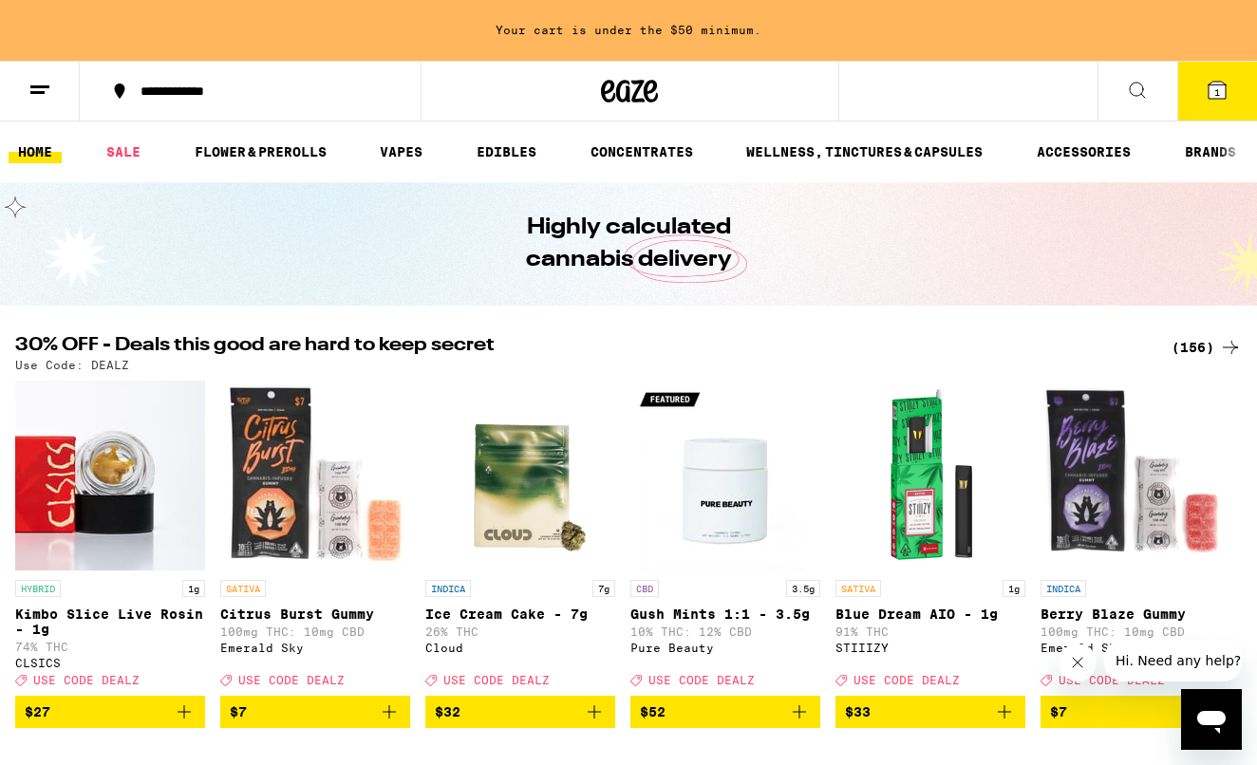
click at [1189, 340] on div "(156)" at bounding box center [1206, 347] width 70 height 23
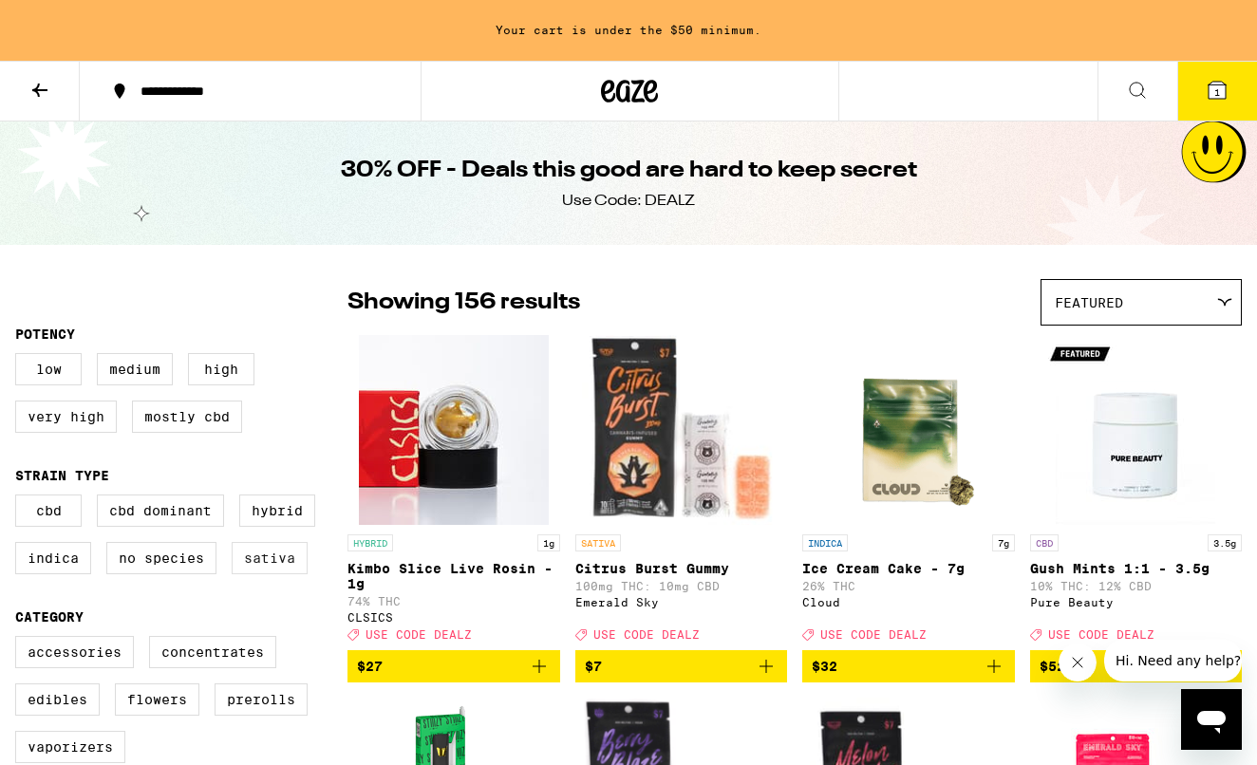
click at [282, 567] on label "Sativa" at bounding box center [270, 558] width 76 height 32
click at [20, 498] on input "Sativa" at bounding box center [19, 497] width 1 height 1
checkbox input "true"
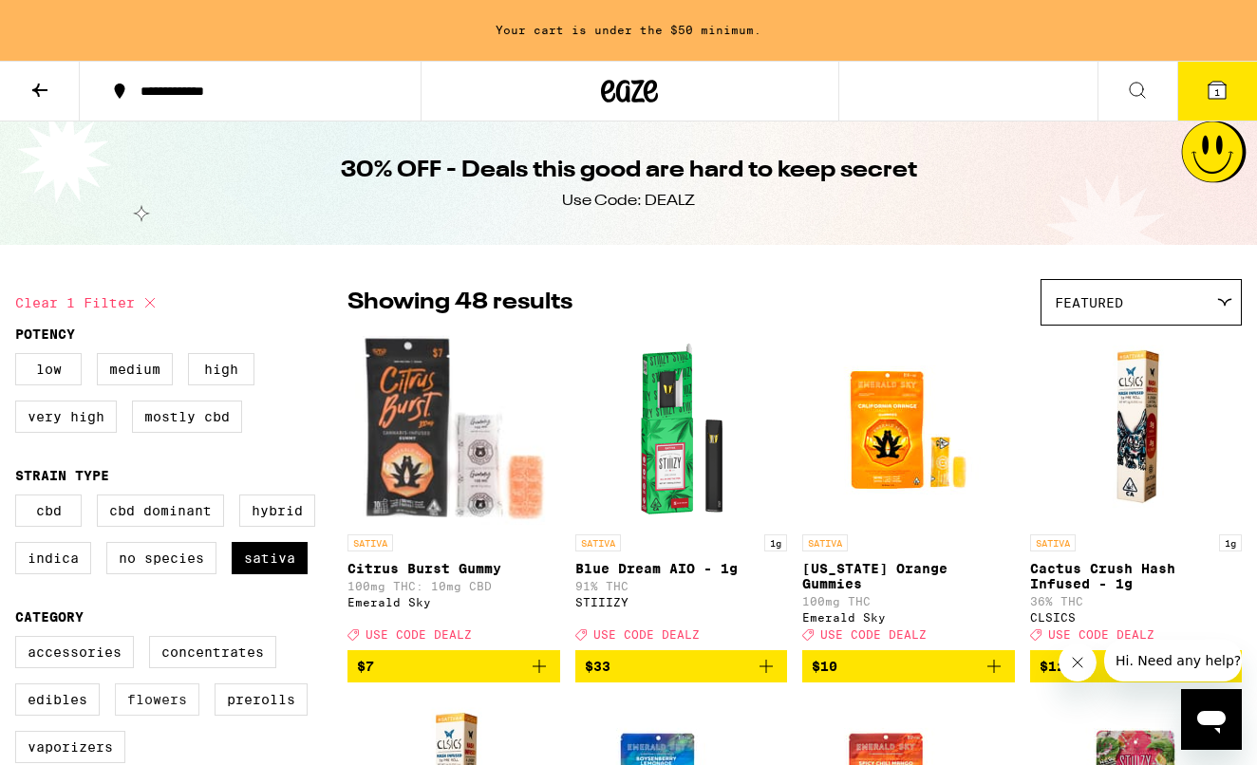
click at [143, 709] on label "Flowers" at bounding box center [157, 699] width 84 height 32
click at [20, 640] on input "Flowers" at bounding box center [19, 639] width 1 height 1
checkbox input "true"
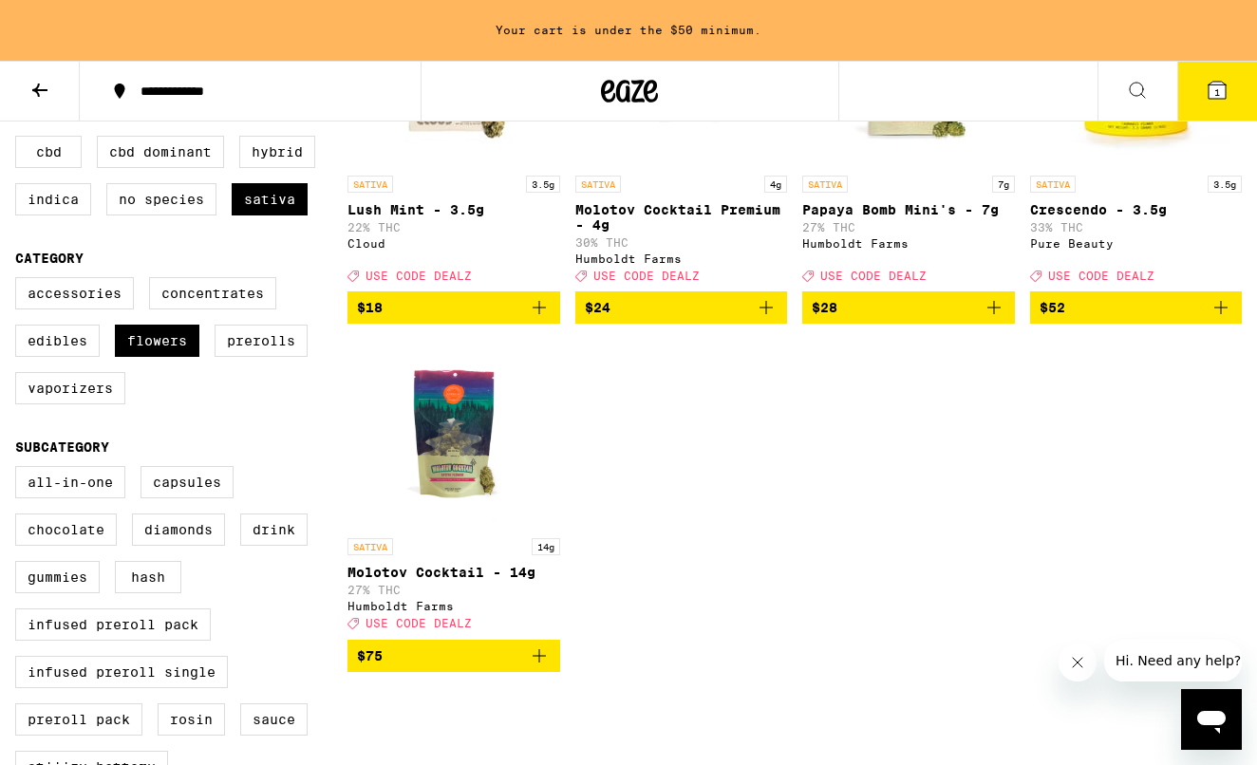
scroll to position [395, 0]
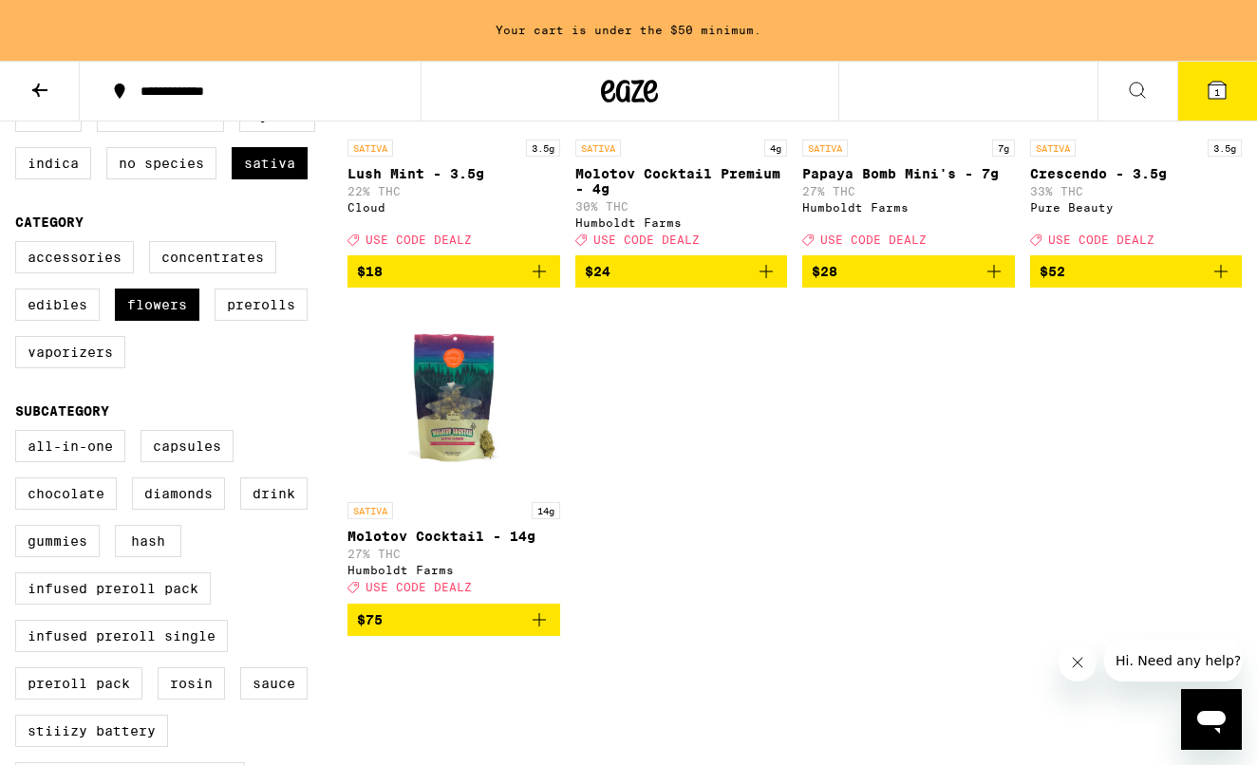
click at [488, 631] on span "$75" at bounding box center [454, 619] width 194 height 23
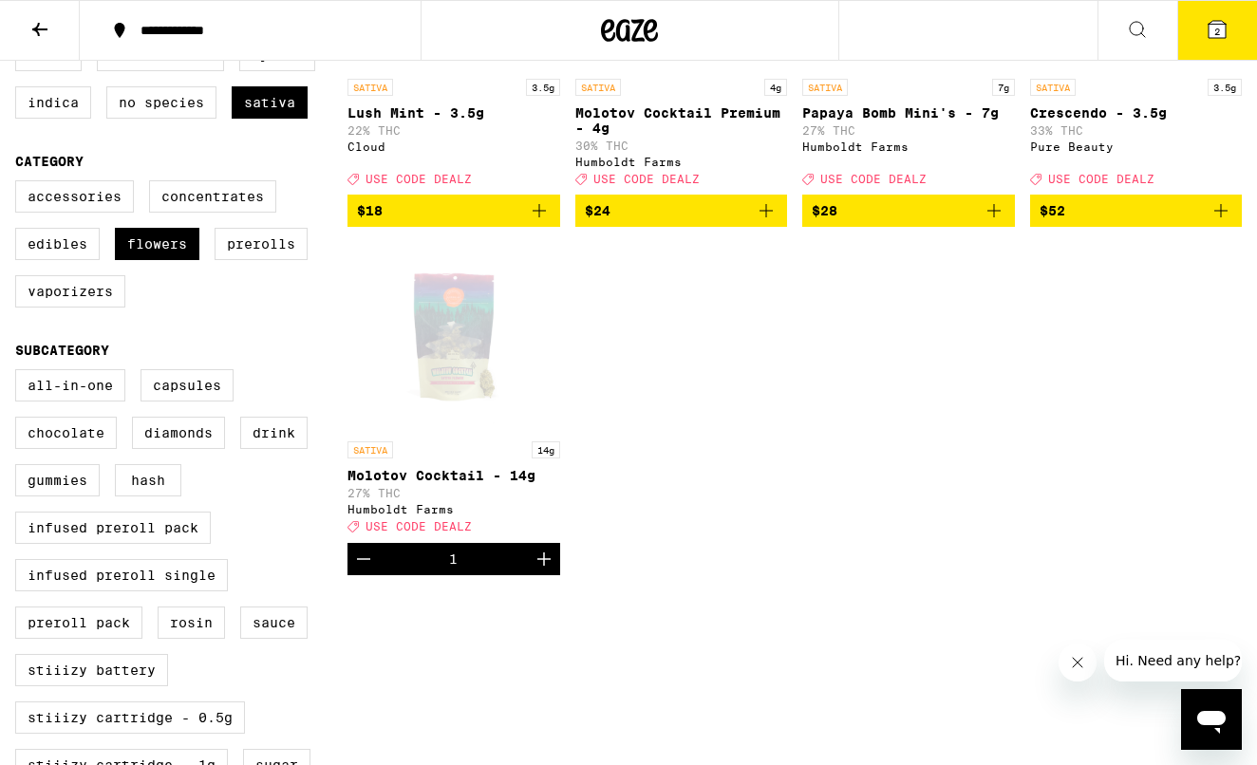
click at [1210, 28] on icon at bounding box center [1216, 29] width 17 height 17
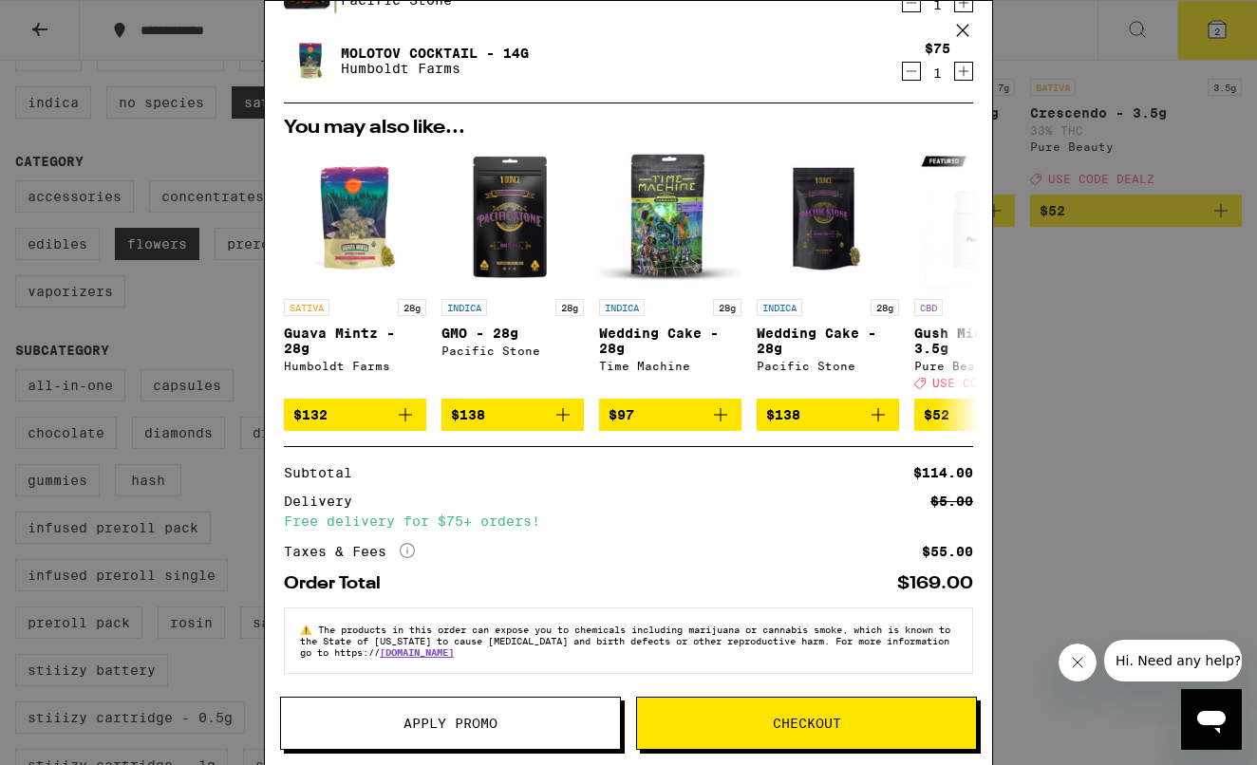
scroll to position [111, 0]
click at [441, 733] on button "Apply Promo" at bounding box center [450, 723] width 341 height 53
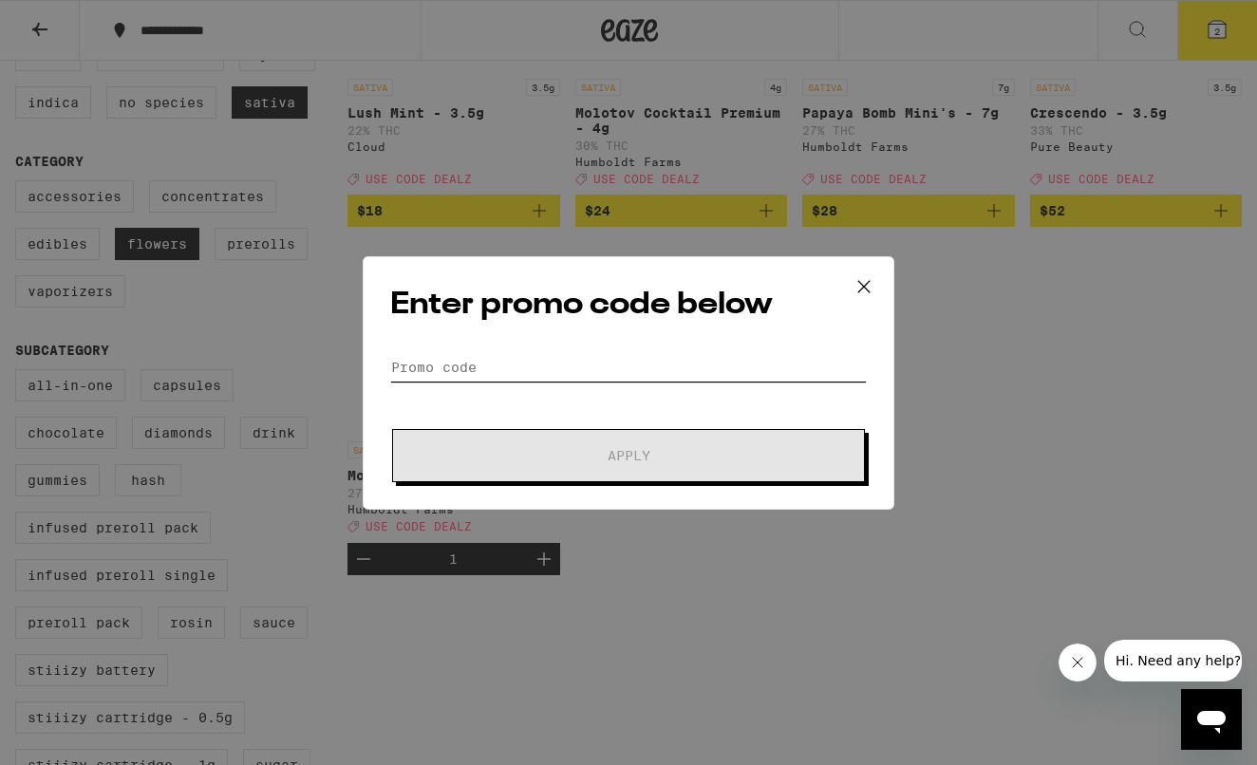
click at [502, 363] on input "Promo Code" at bounding box center [628, 367] width 476 height 28
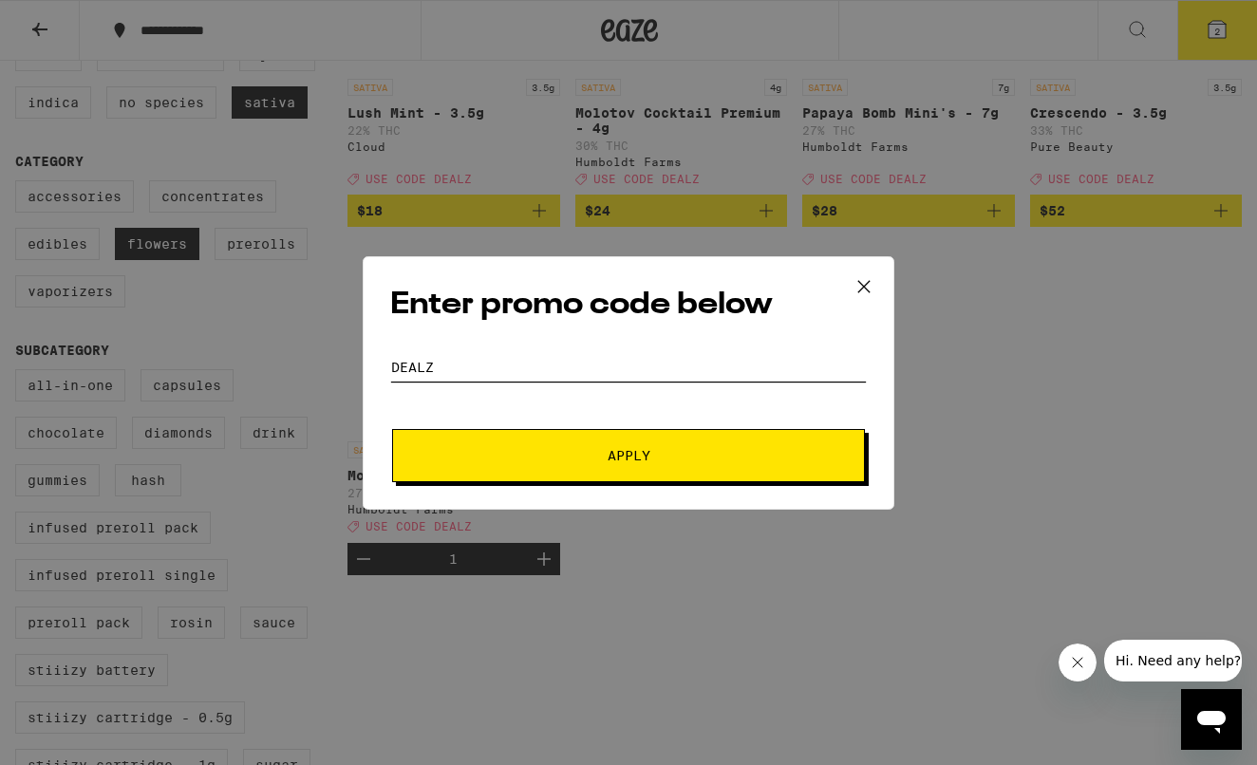
type input "dealz"
click at [619, 462] on span "Apply" at bounding box center [628, 455] width 43 height 13
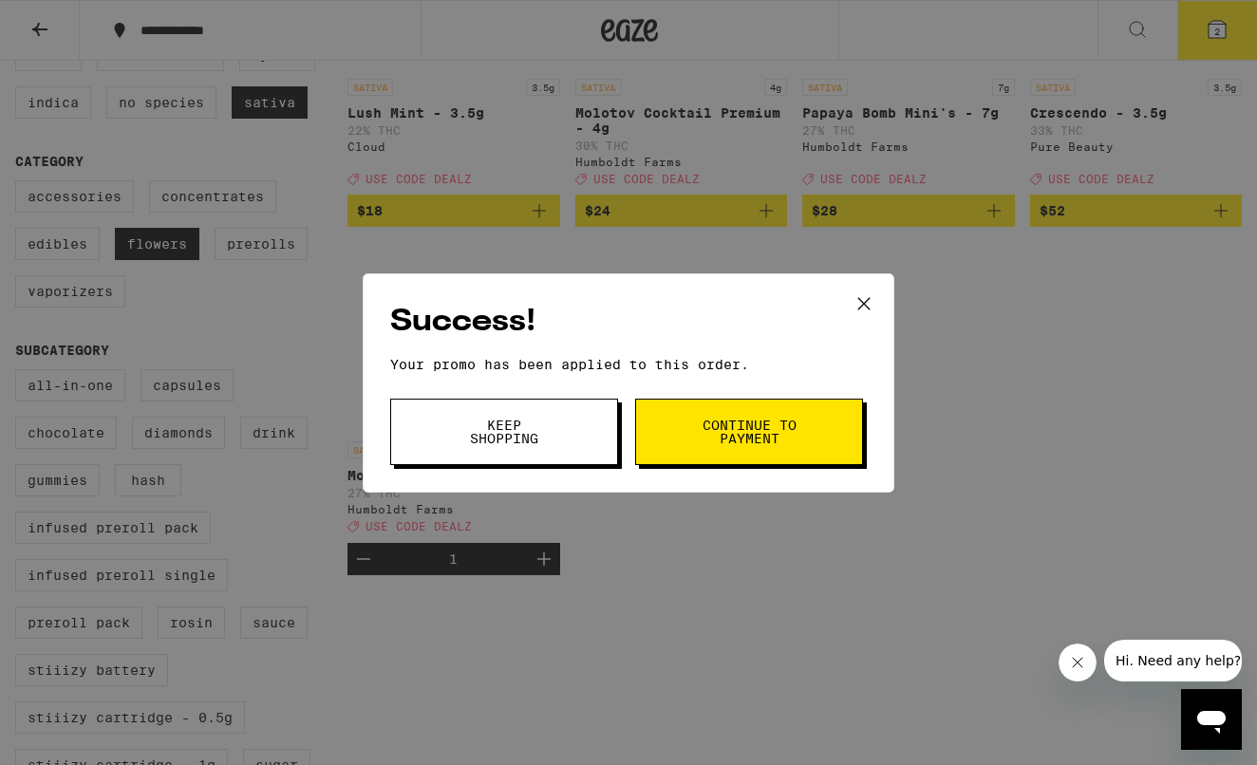
click at [737, 429] on span "Continue to payment" at bounding box center [748, 432] width 97 height 27
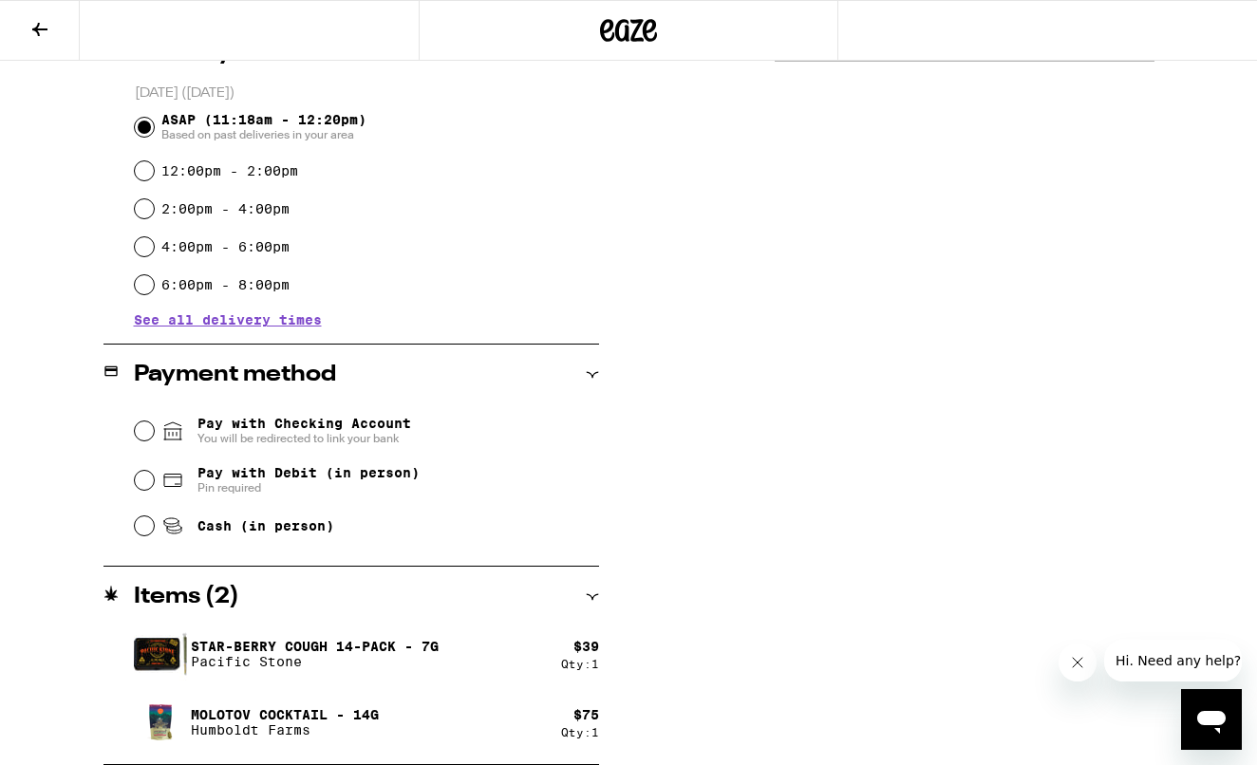
scroll to position [506, 0]
click at [146, 526] on input "Cash (in person)" at bounding box center [144, 525] width 19 height 19
radio input "true"
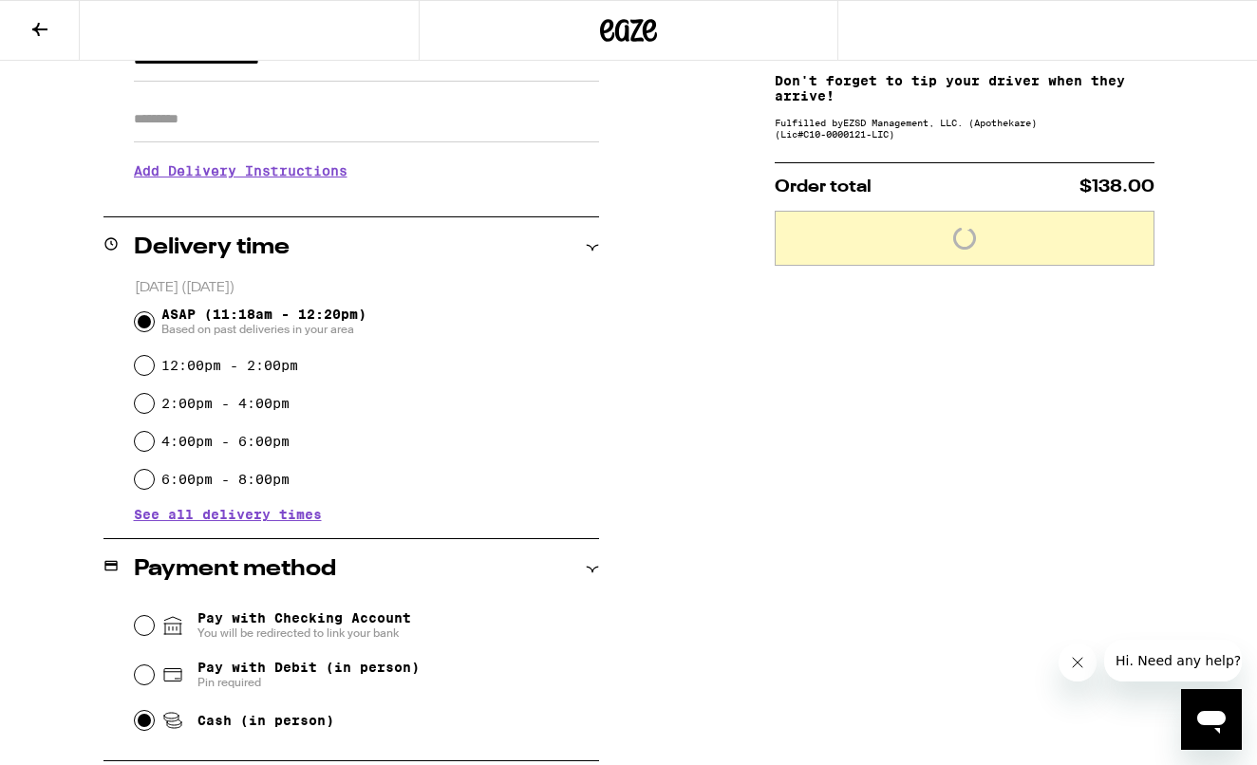
scroll to position [189, 0]
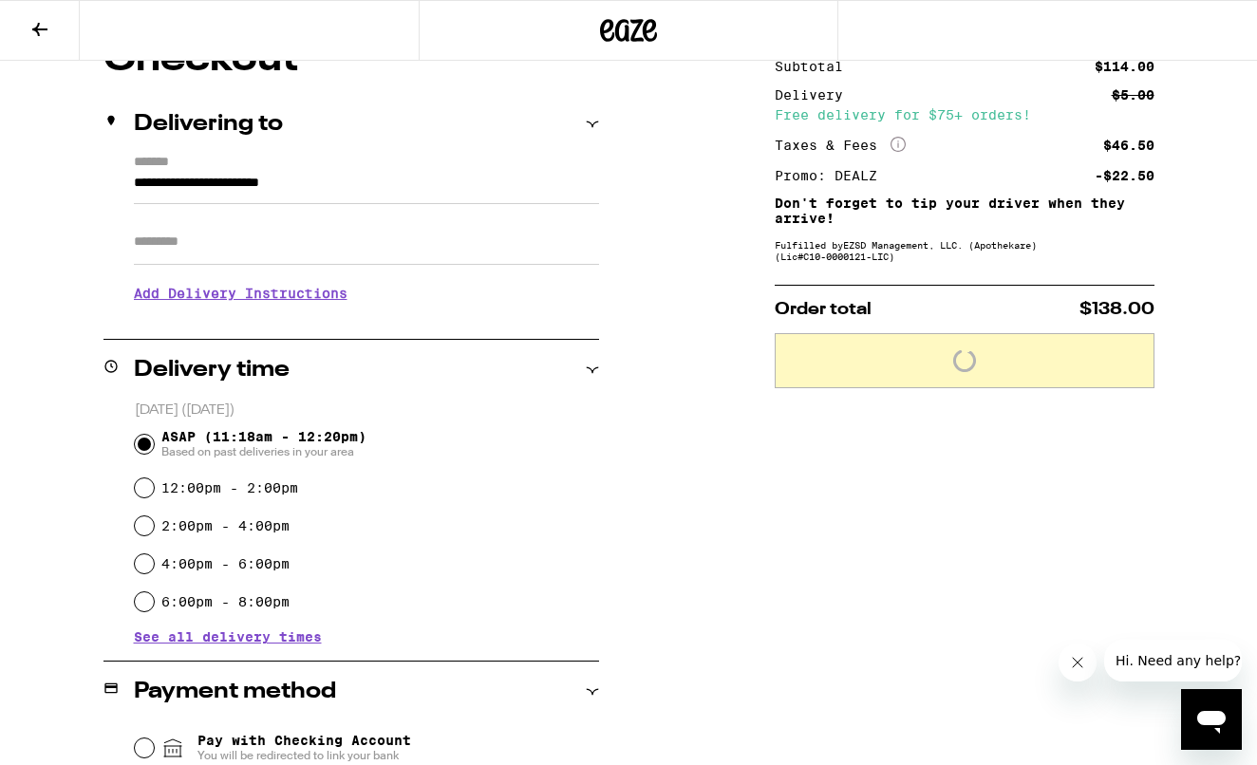
click at [252, 303] on h3 "Add Delivery Instructions" at bounding box center [366, 293] width 465 height 44
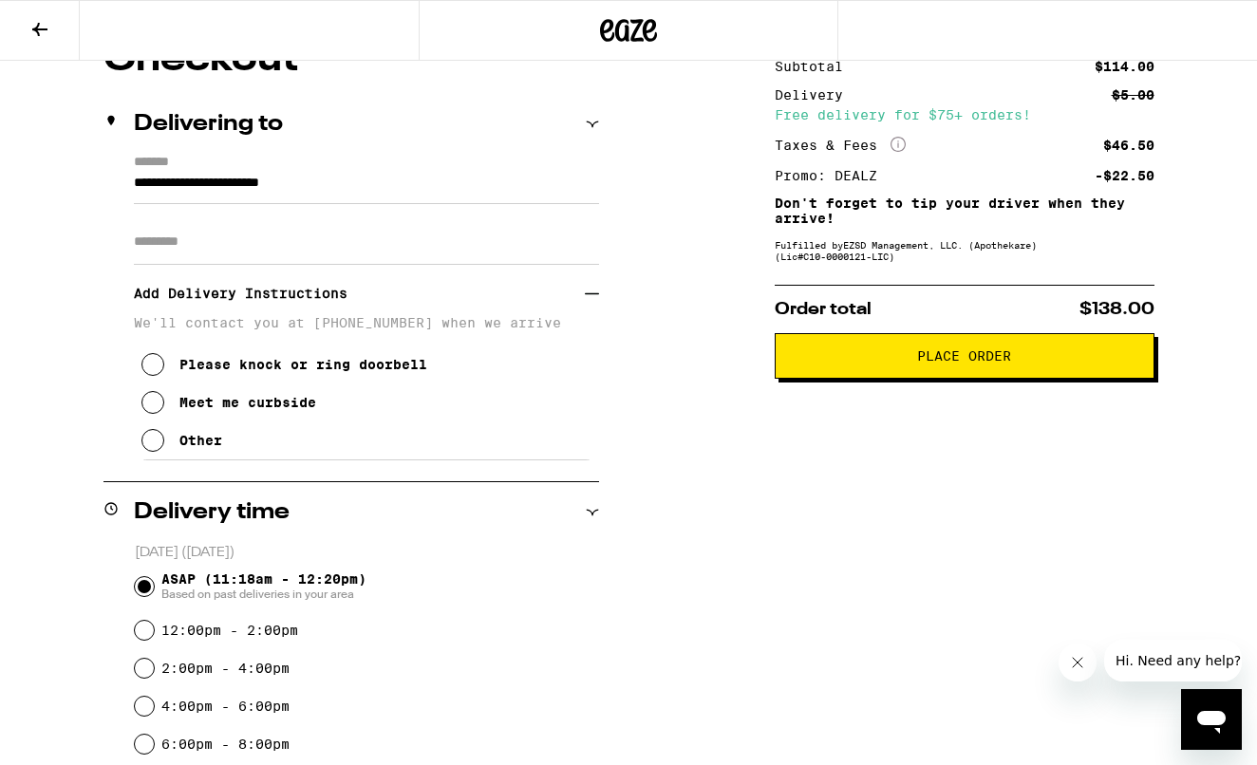
click at [160, 449] on icon at bounding box center [152, 440] width 23 height 23
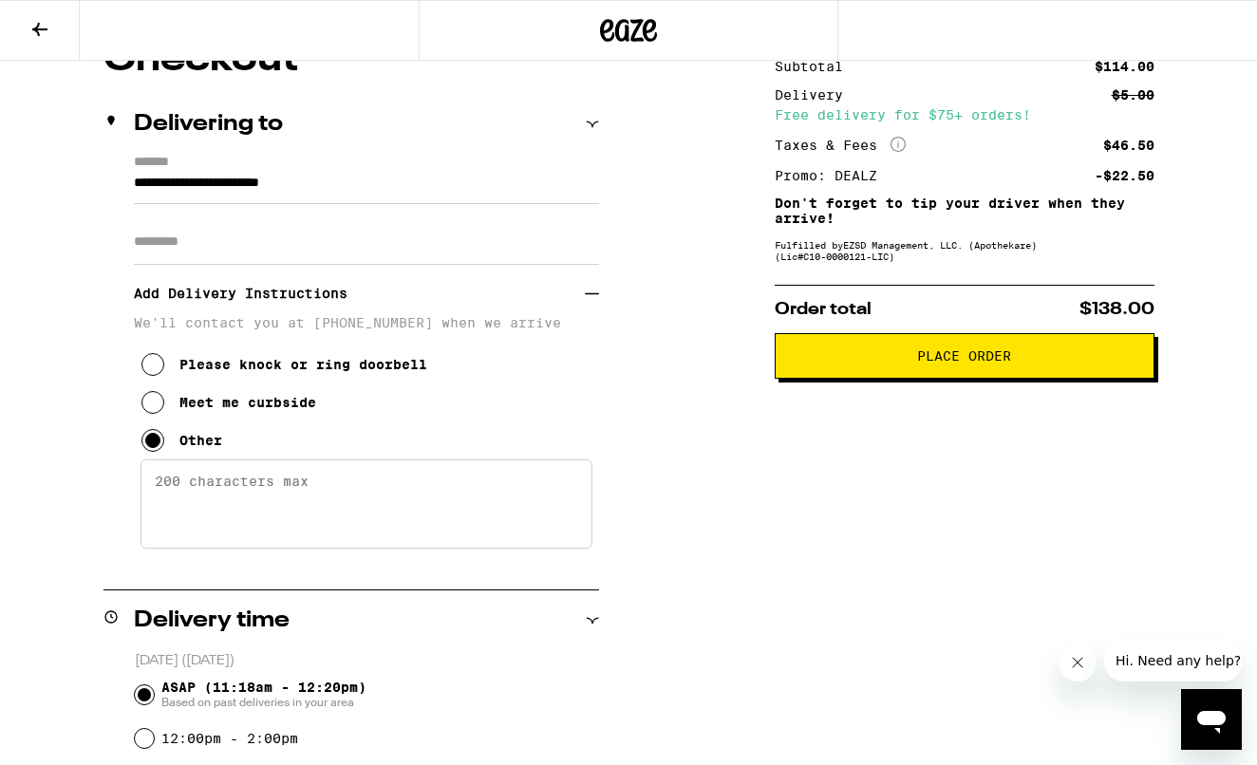
click at [203, 513] on textarea "Enter any other delivery instructions you want driver to know" at bounding box center [366, 503] width 452 height 89
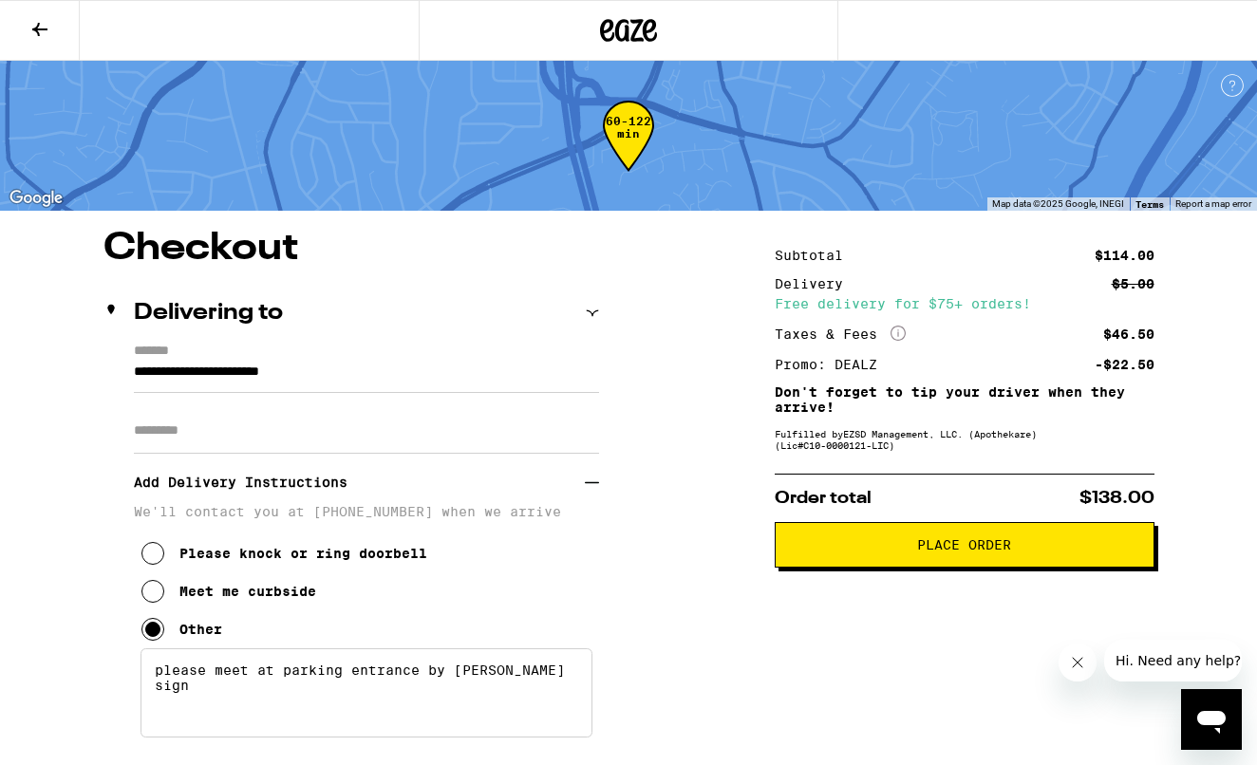
scroll to position [0, 0]
type textarea "please meet at parking entrance by [PERSON_NAME] sign"
click at [996, 551] on span "Place Order" at bounding box center [964, 544] width 94 height 13
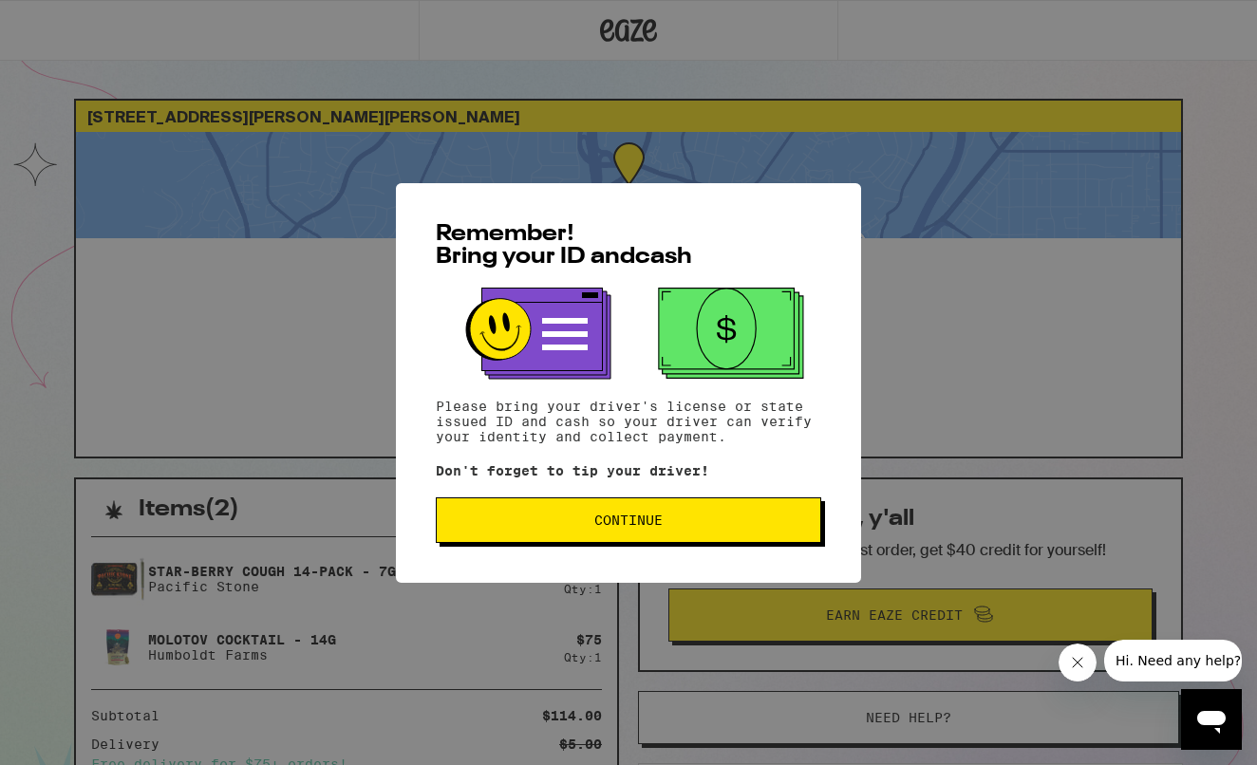
click at [606, 527] on span "Continue" at bounding box center [628, 519] width 68 height 13
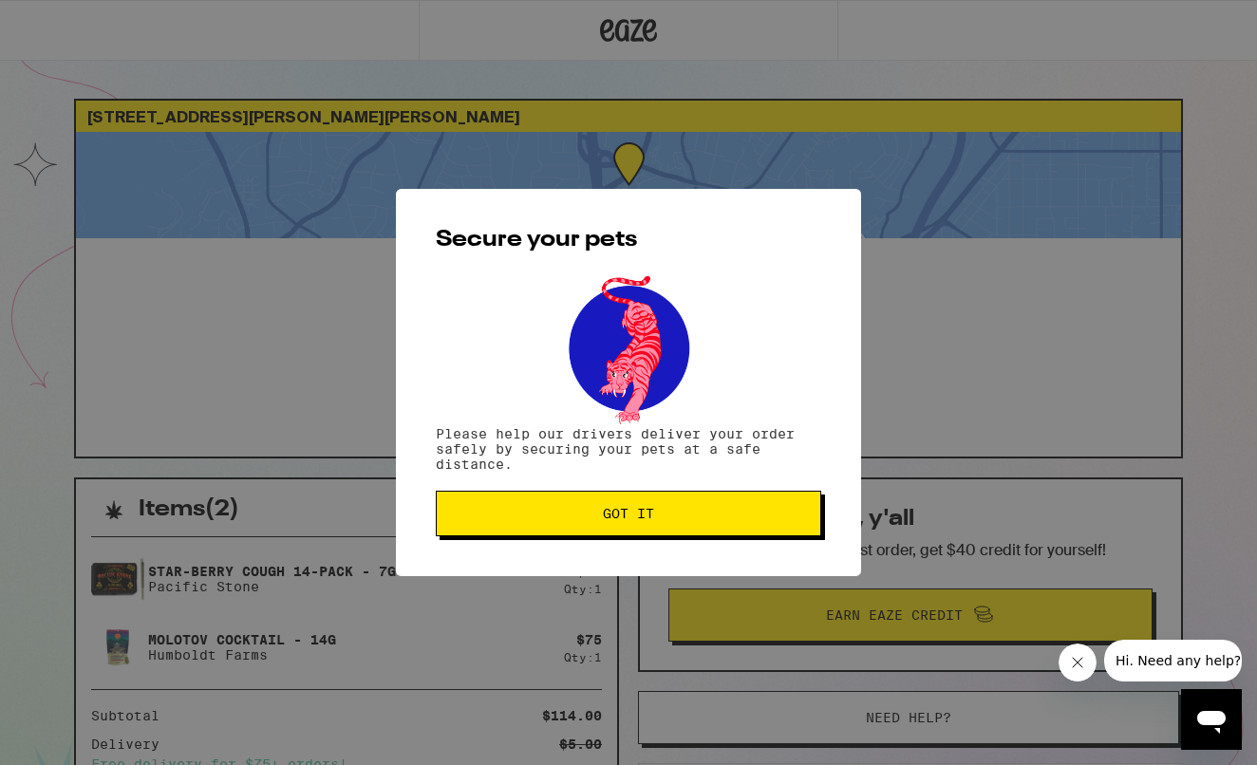
click at [611, 520] on span "Got it" at bounding box center [628, 513] width 51 height 13
